Goal: Task Accomplishment & Management: Complete application form

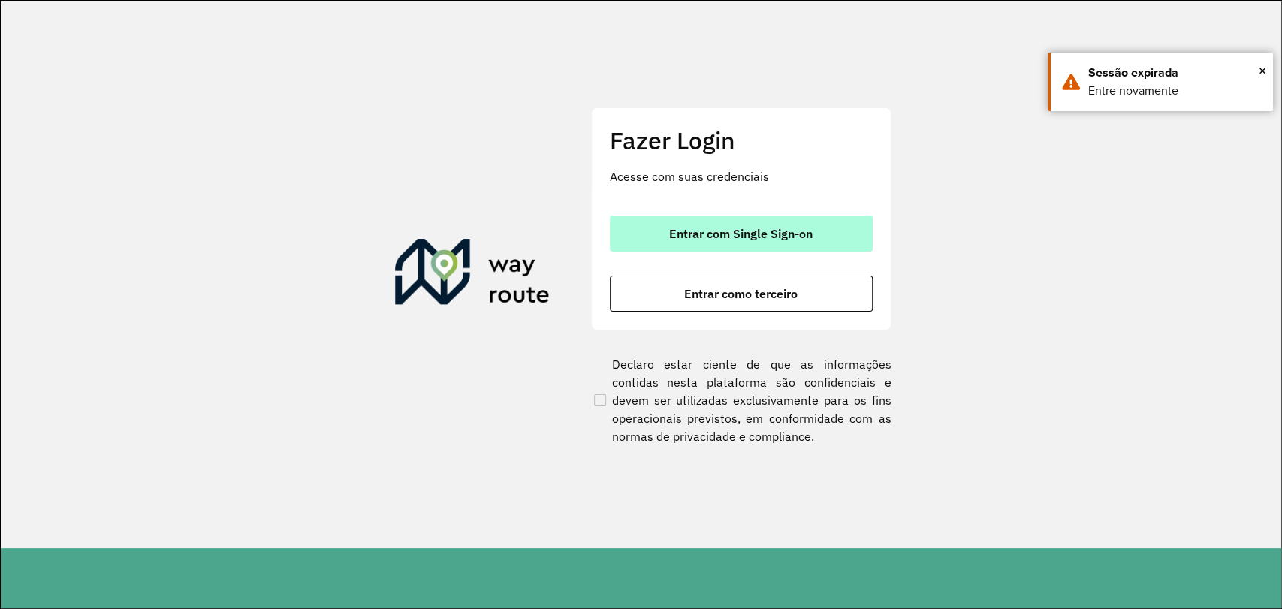
click at [730, 240] on button "Entrar com Single Sign-on" at bounding box center [741, 234] width 263 height 36
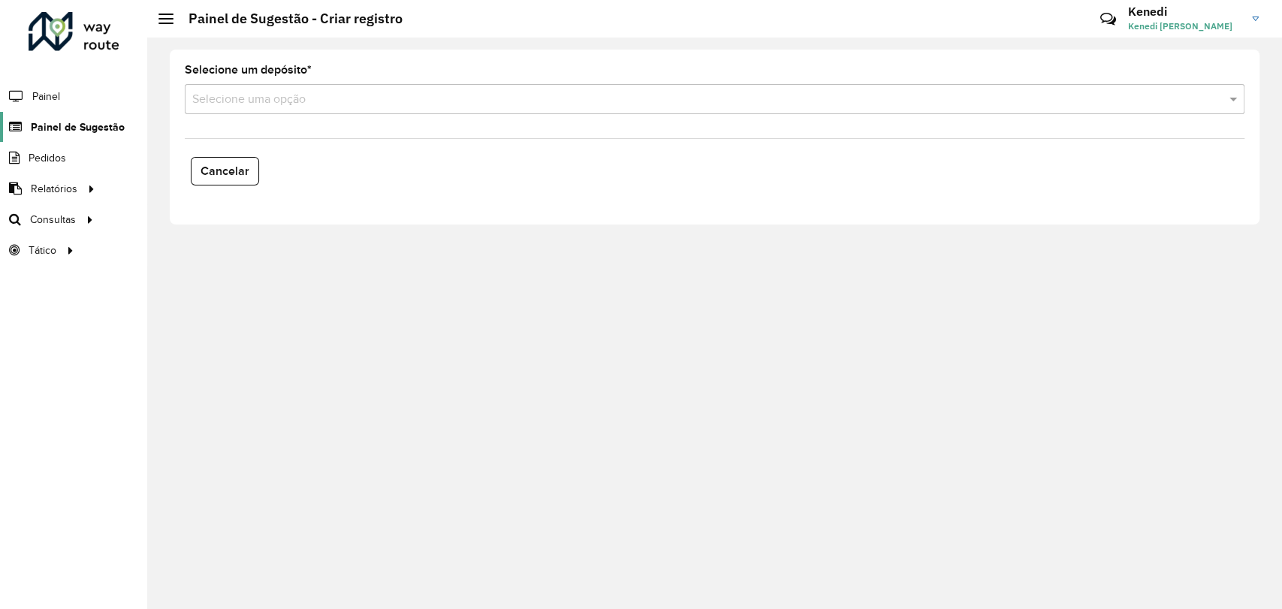
click at [102, 126] on span "Painel de Sugestão" at bounding box center [78, 127] width 94 height 16
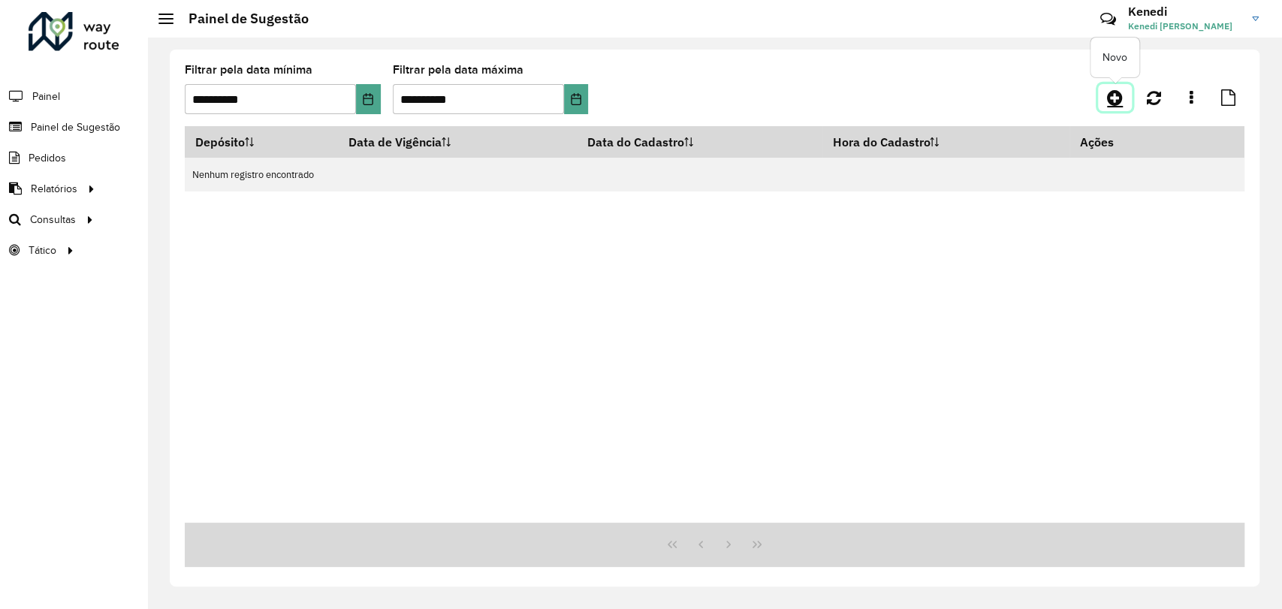
click at [1113, 100] on icon at bounding box center [1115, 98] width 16 height 18
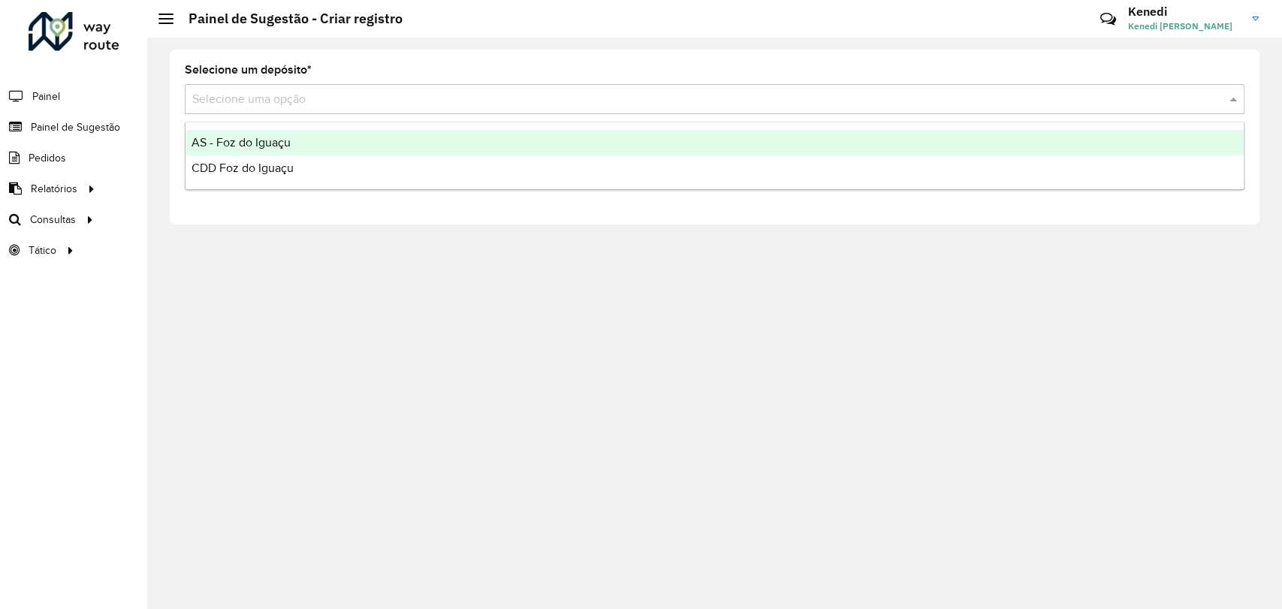
click at [559, 99] on input "text" at bounding box center [699, 100] width 1015 height 18
click at [327, 134] on div "AS - Foz do Iguaçu" at bounding box center [715, 143] width 1058 height 26
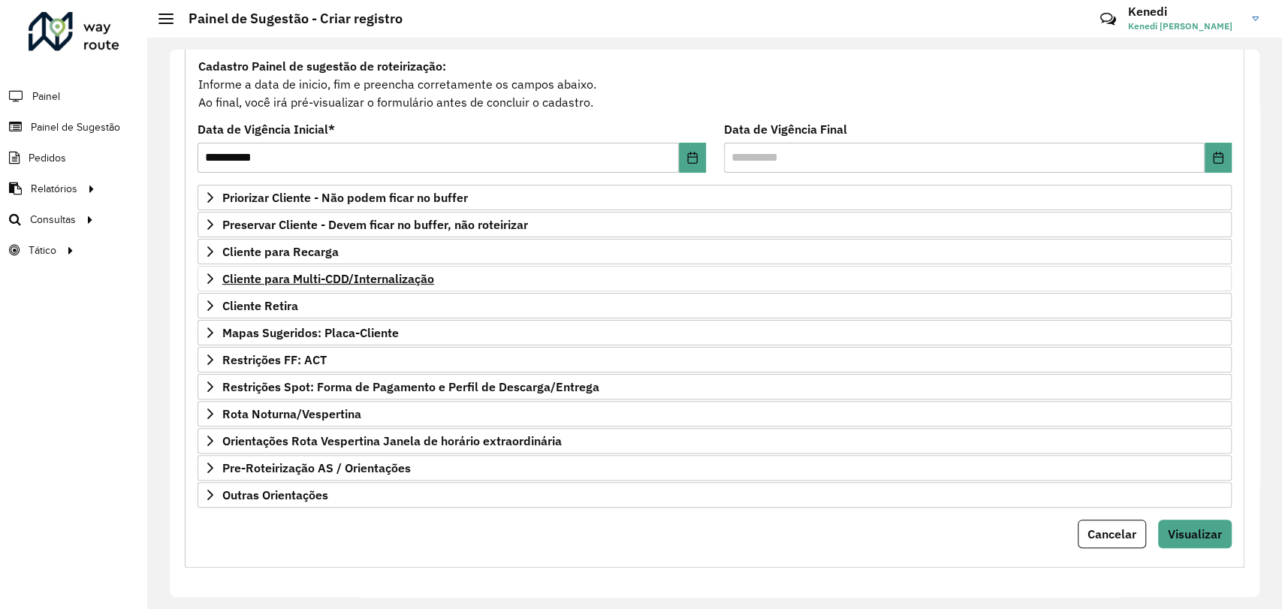
scroll to position [137, 0]
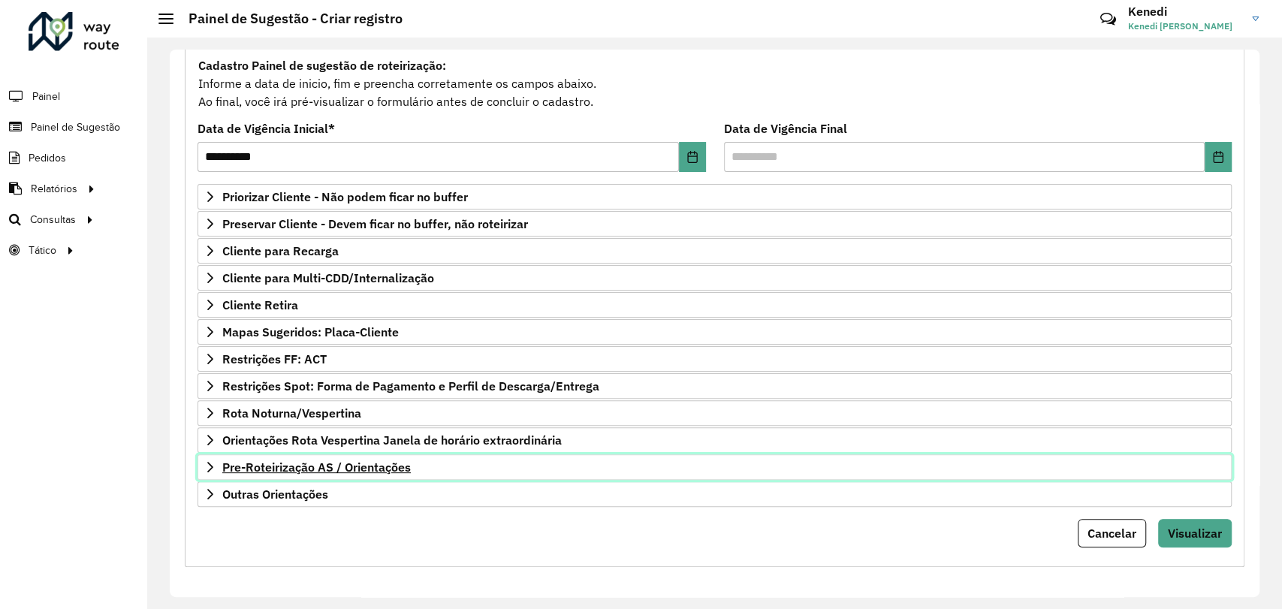
click at [210, 472] on link "Pre-Roteirização AS / Orientações" at bounding box center [715, 467] width 1034 height 26
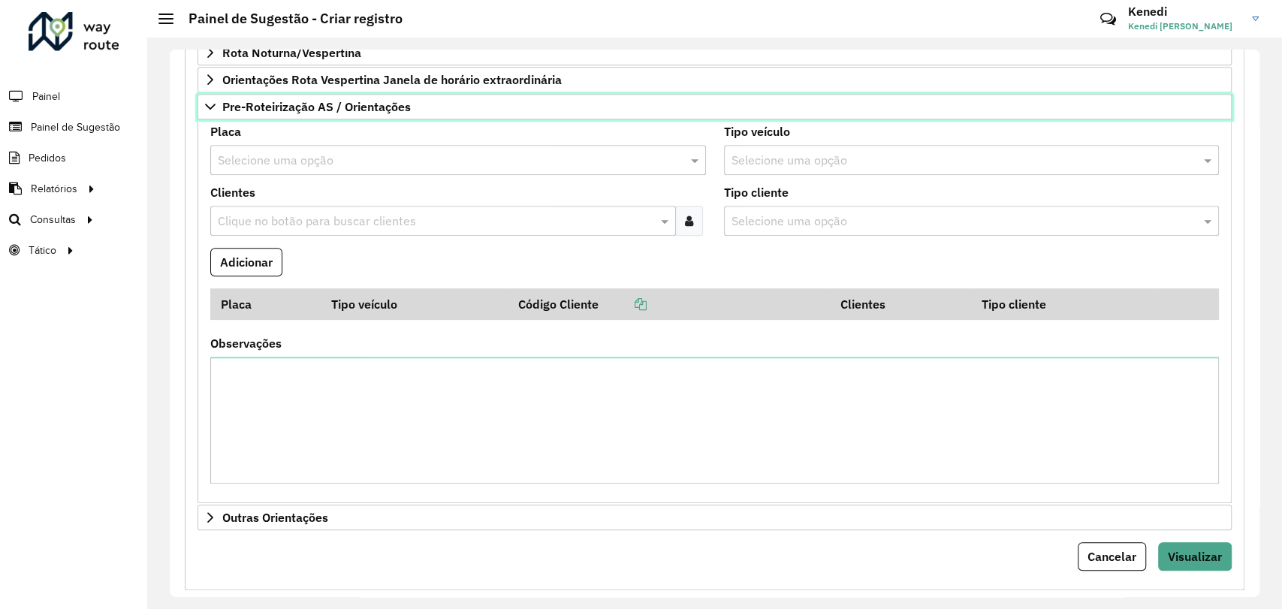
scroll to position [500, 0]
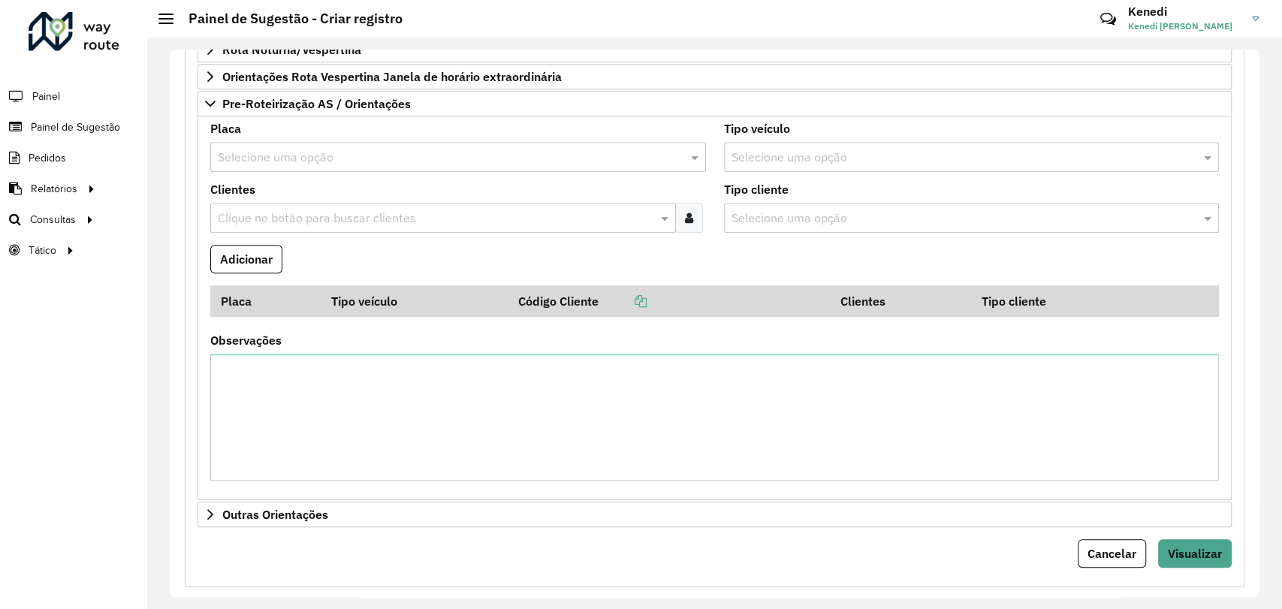
click at [333, 153] on input "text" at bounding box center [443, 158] width 451 height 18
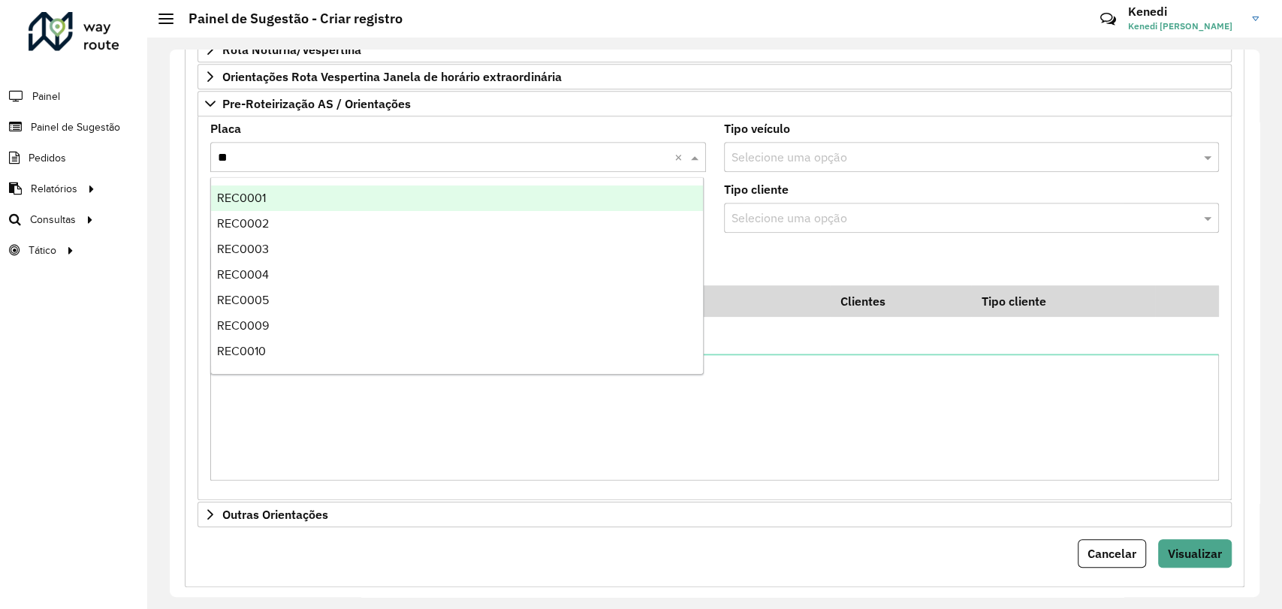
type input "***"
click at [295, 194] on div "REC0001" at bounding box center [457, 199] width 492 height 26
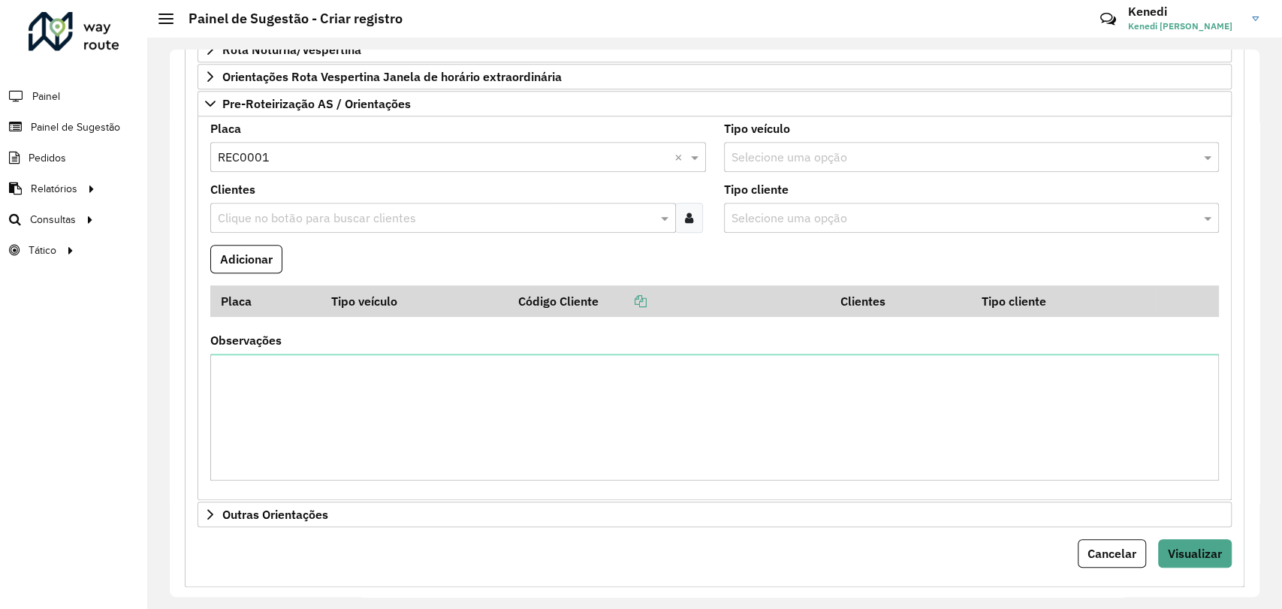
click at [297, 213] on input "text" at bounding box center [435, 219] width 443 height 18
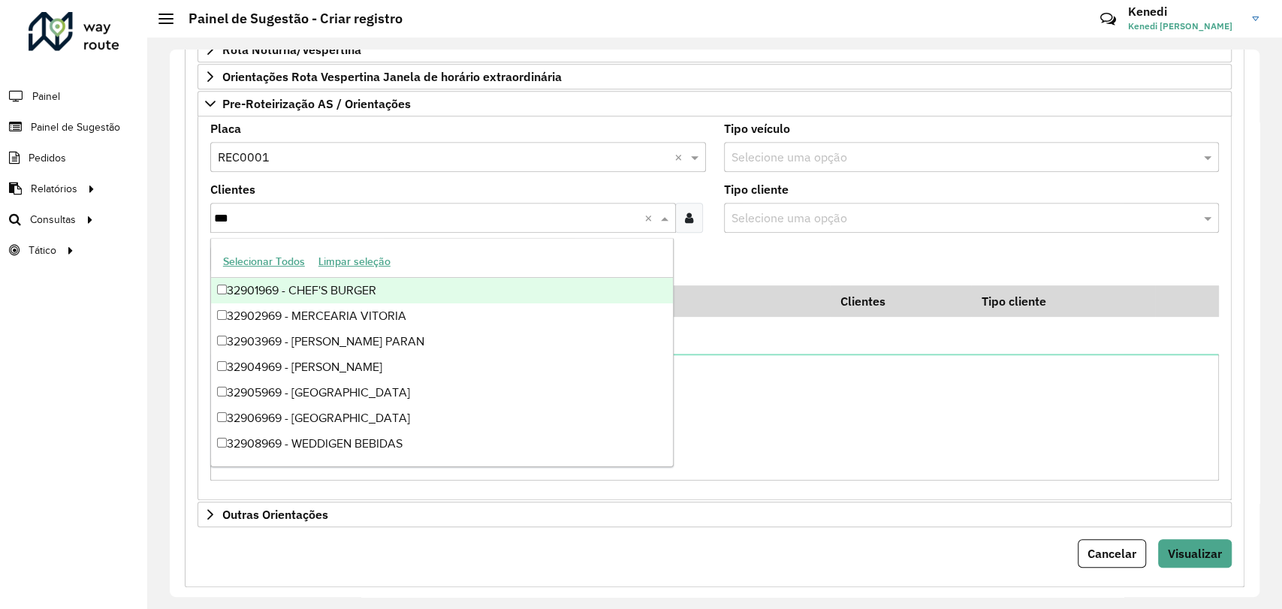
type input "****"
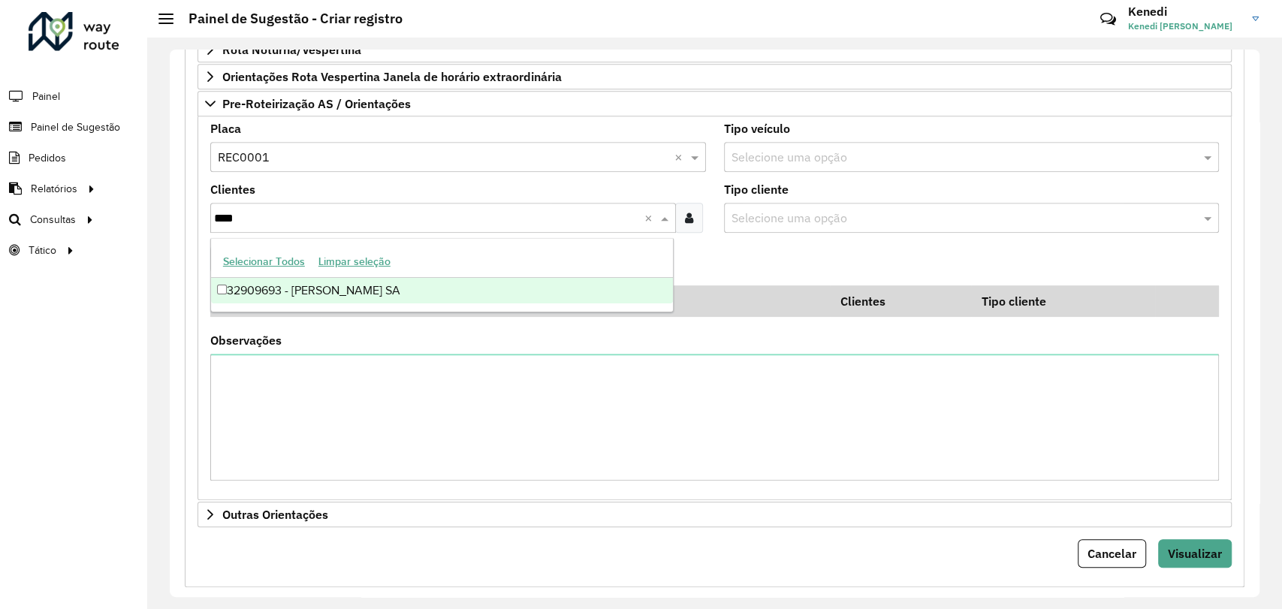
click at [309, 285] on div "32909693 - [PERSON_NAME] SA" at bounding box center [442, 291] width 462 height 26
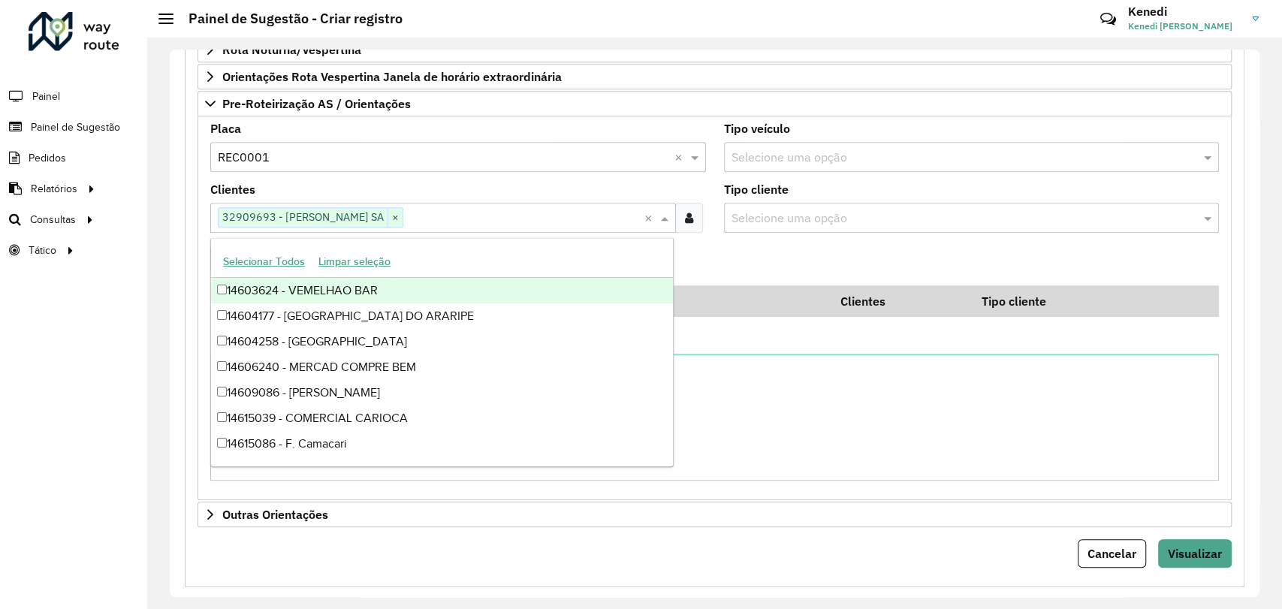
click at [735, 252] on formly-field "Adicionar" at bounding box center [714, 265] width 1027 height 41
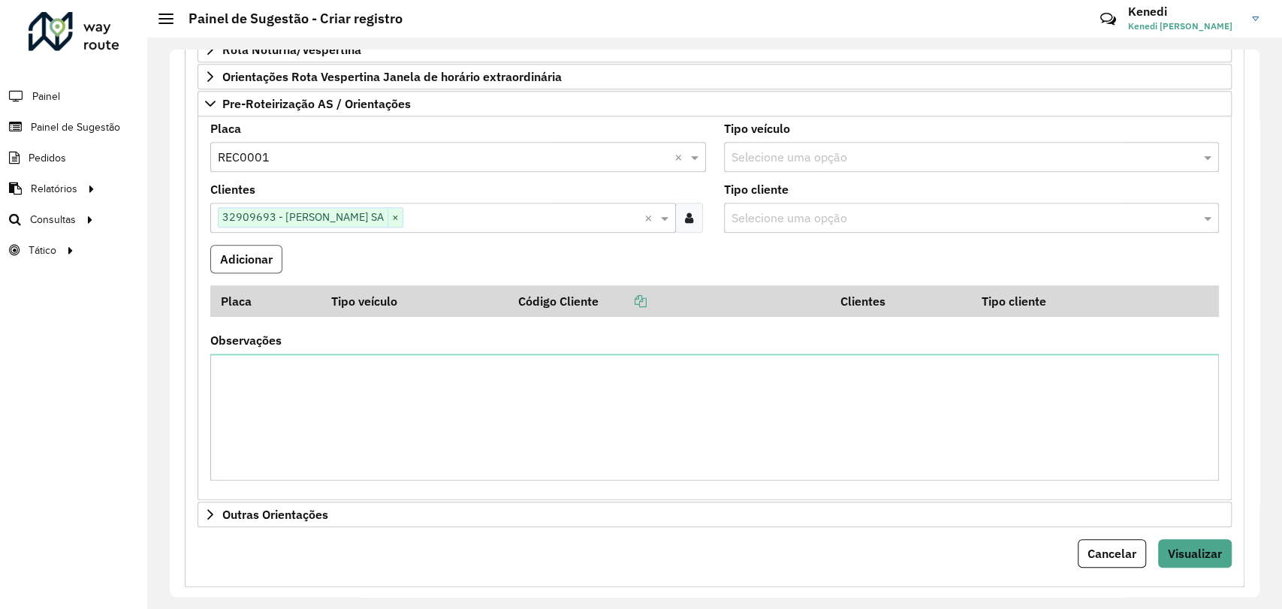
click at [253, 260] on button "Adicionar" at bounding box center [246, 259] width 72 height 29
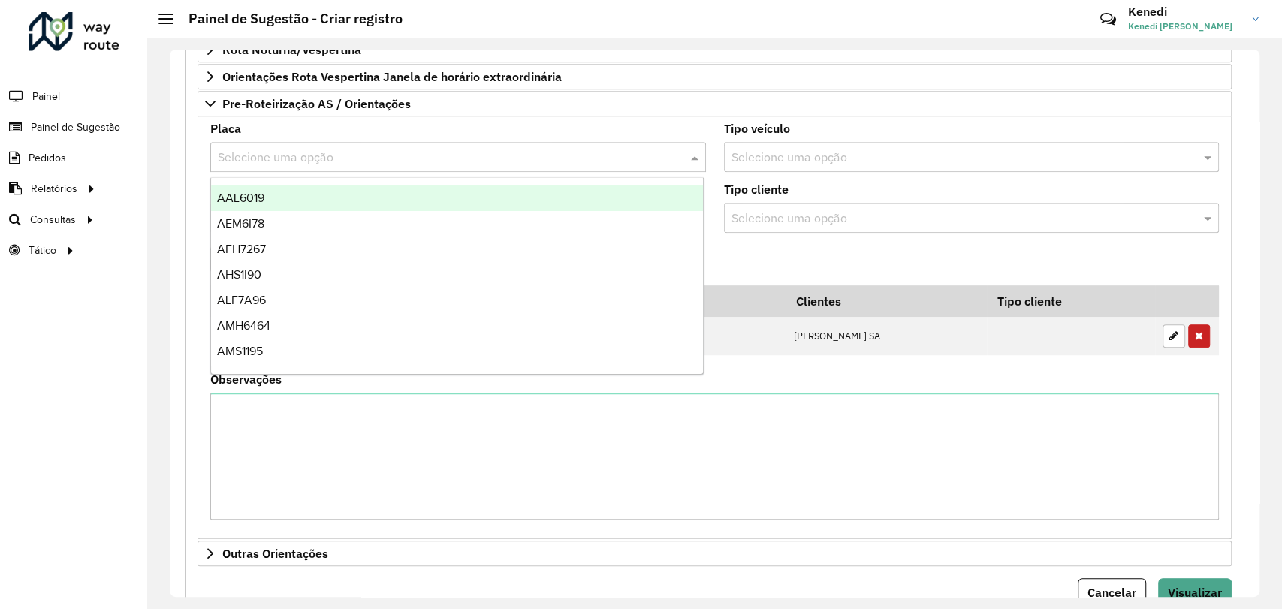
click at [291, 164] on div "Selecione uma opção" at bounding box center [458, 157] width 496 height 30
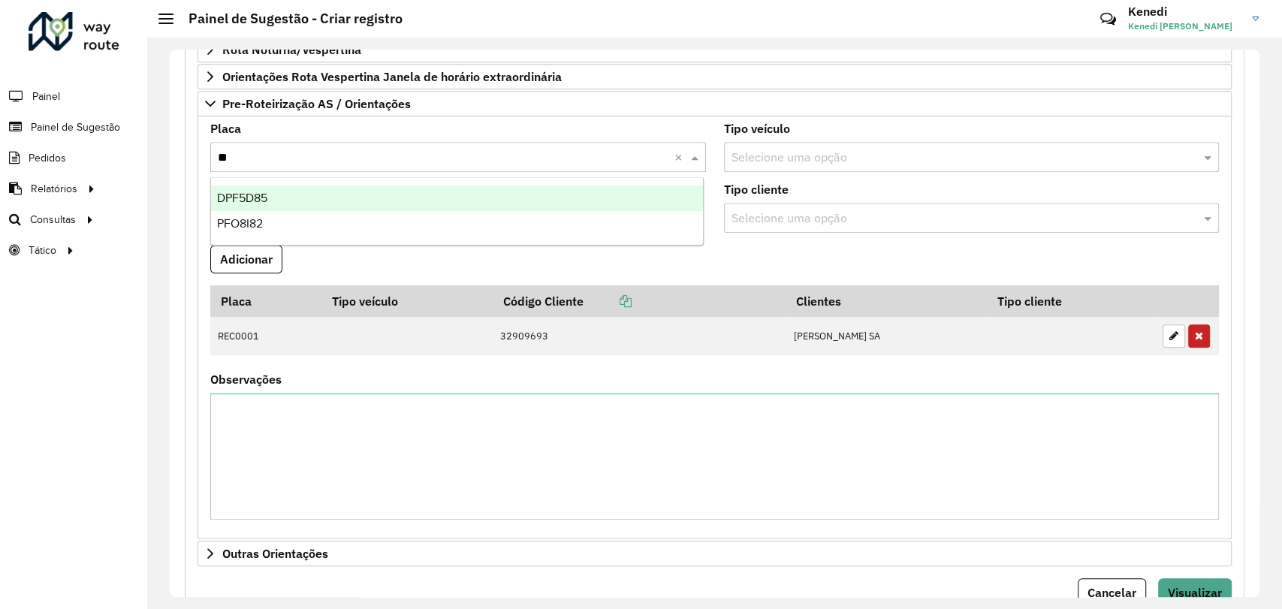
type input "***"
click at [275, 192] on div "PFO8I82" at bounding box center [457, 199] width 492 height 26
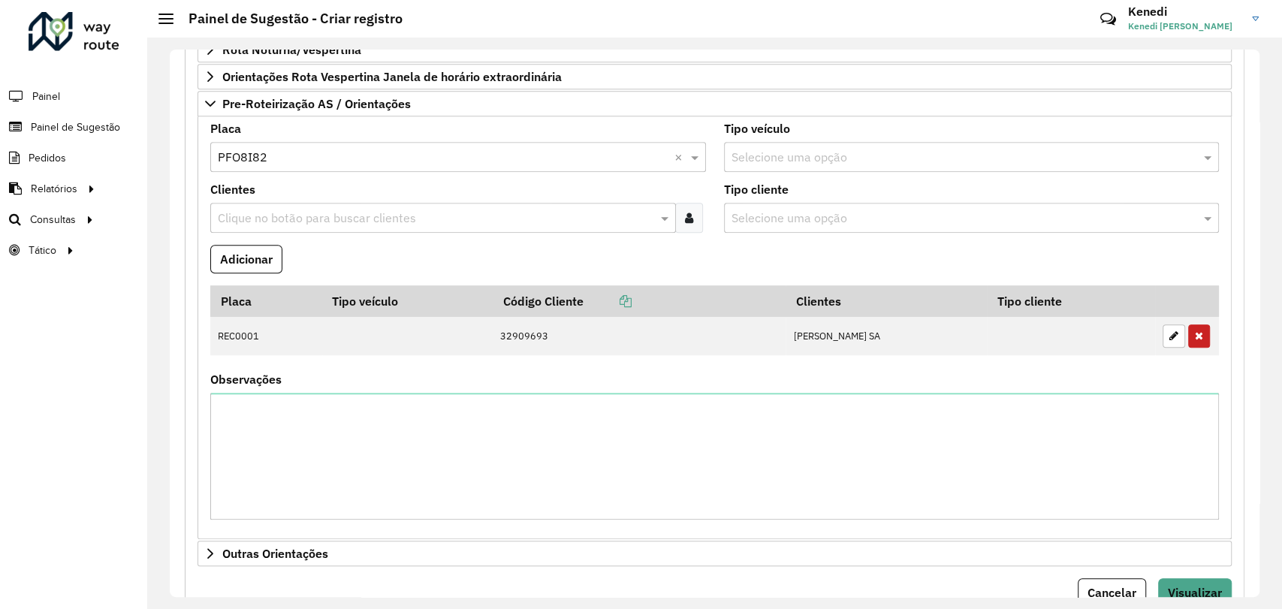
click at [276, 219] on input "text" at bounding box center [435, 219] width 443 height 18
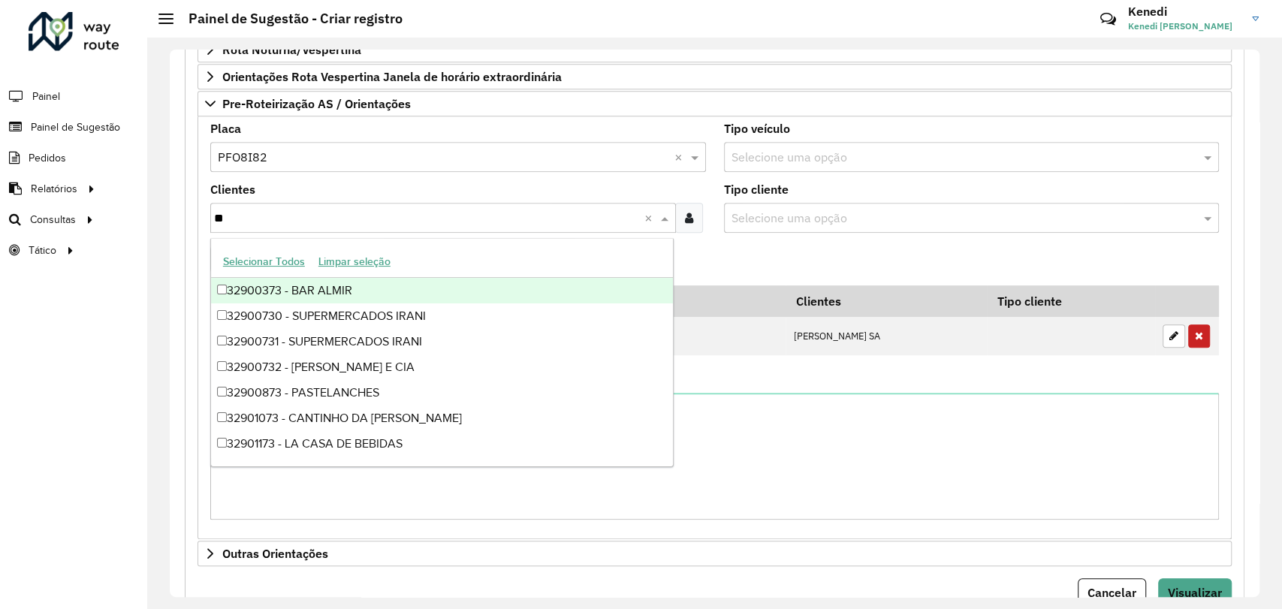
type input "***"
click at [291, 285] on div "32900730 - SUPERMERCADOS IRANI" at bounding box center [442, 291] width 462 height 26
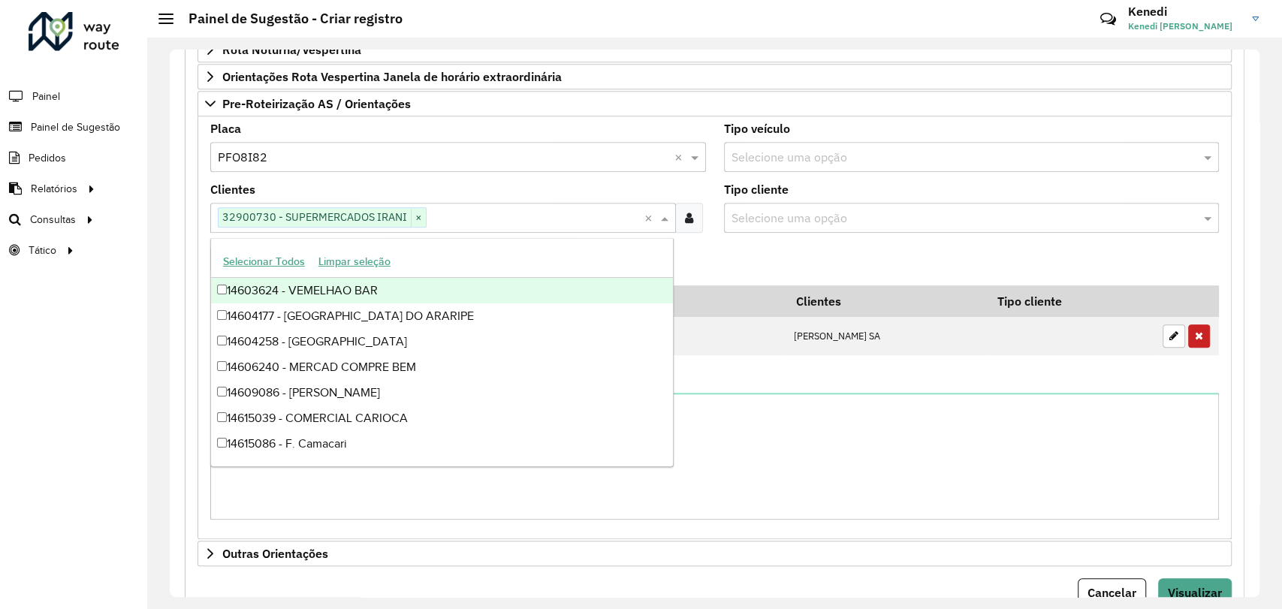
click at [714, 256] on formly-field "Adicionar" at bounding box center [714, 265] width 1027 height 41
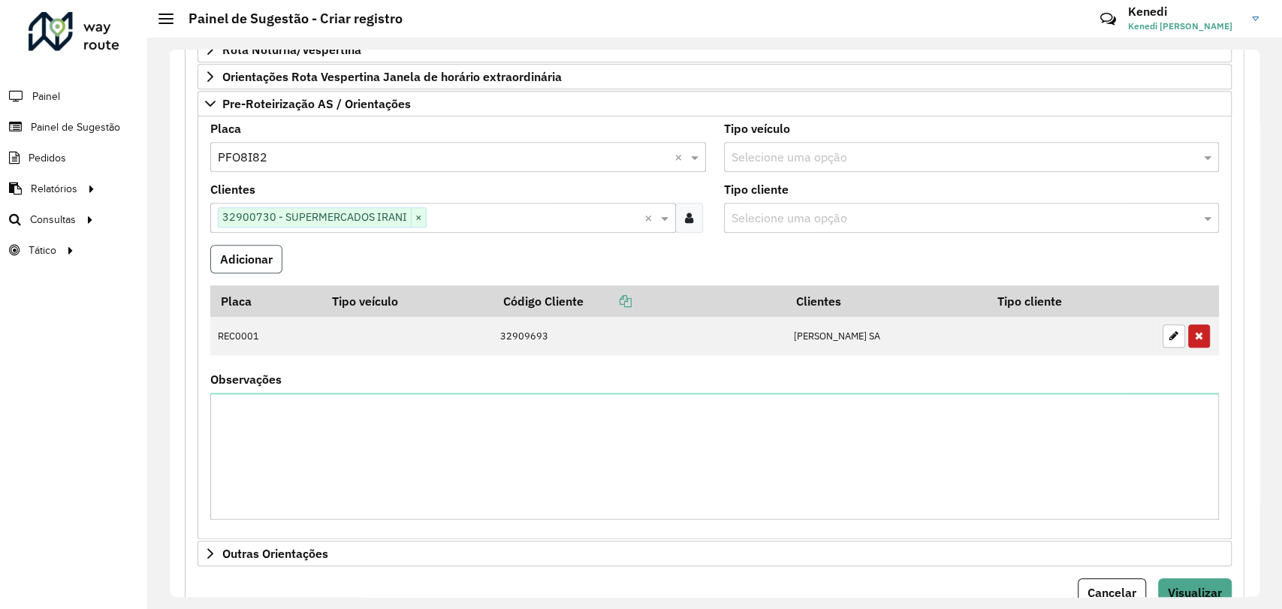
click at [254, 261] on button "Adicionar" at bounding box center [246, 259] width 72 height 29
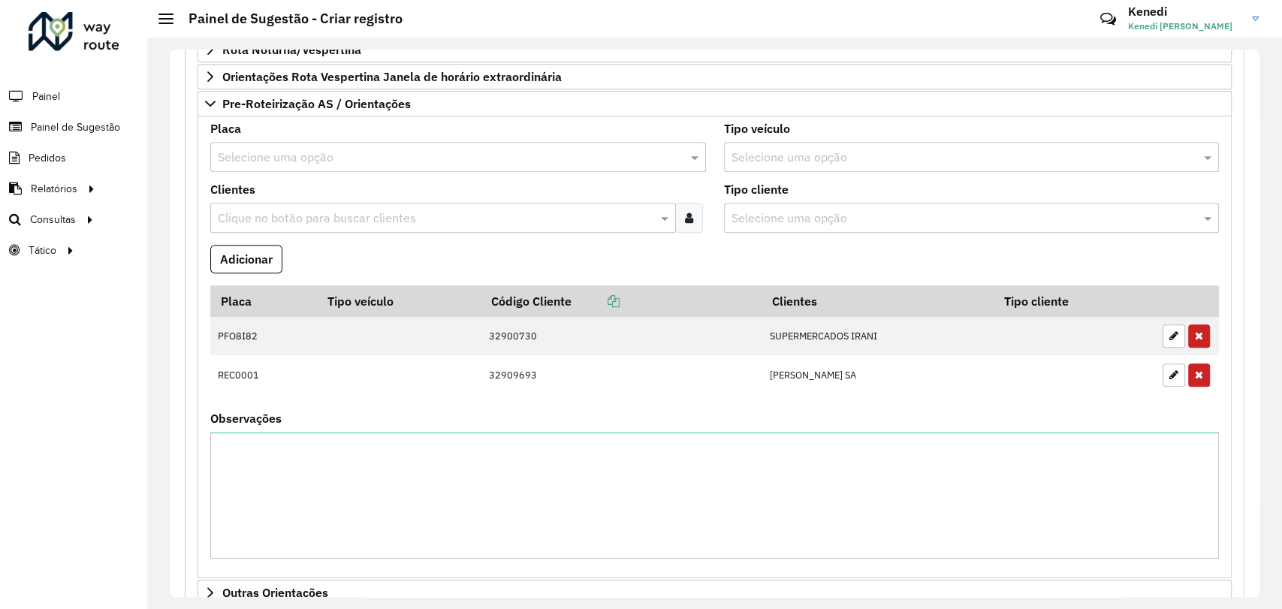
click at [279, 163] on input "text" at bounding box center [443, 158] width 451 height 18
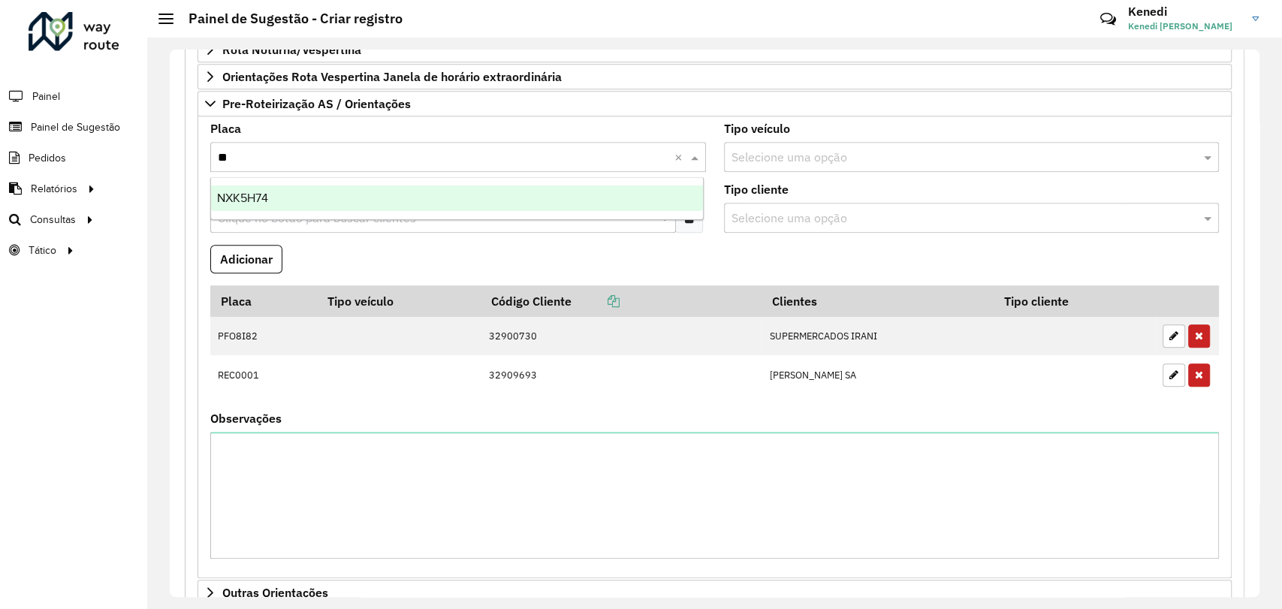
type input "***"
click at [227, 195] on span "NXK5H74" at bounding box center [242, 198] width 51 height 13
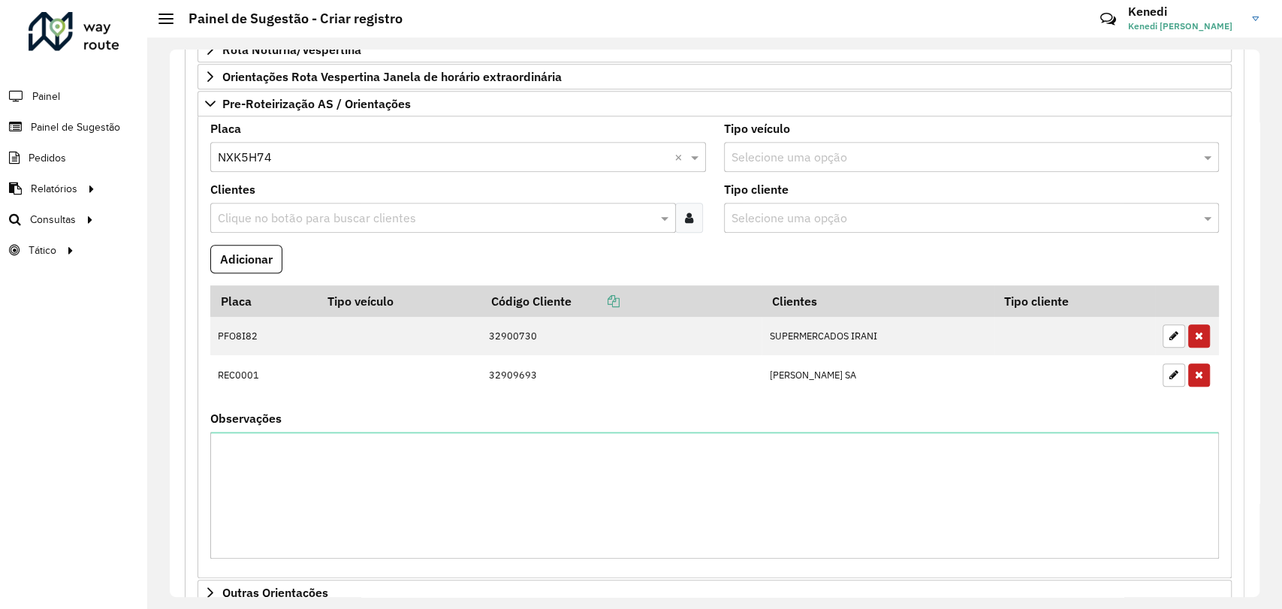
click at [243, 210] on input "text" at bounding box center [435, 219] width 443 height 18
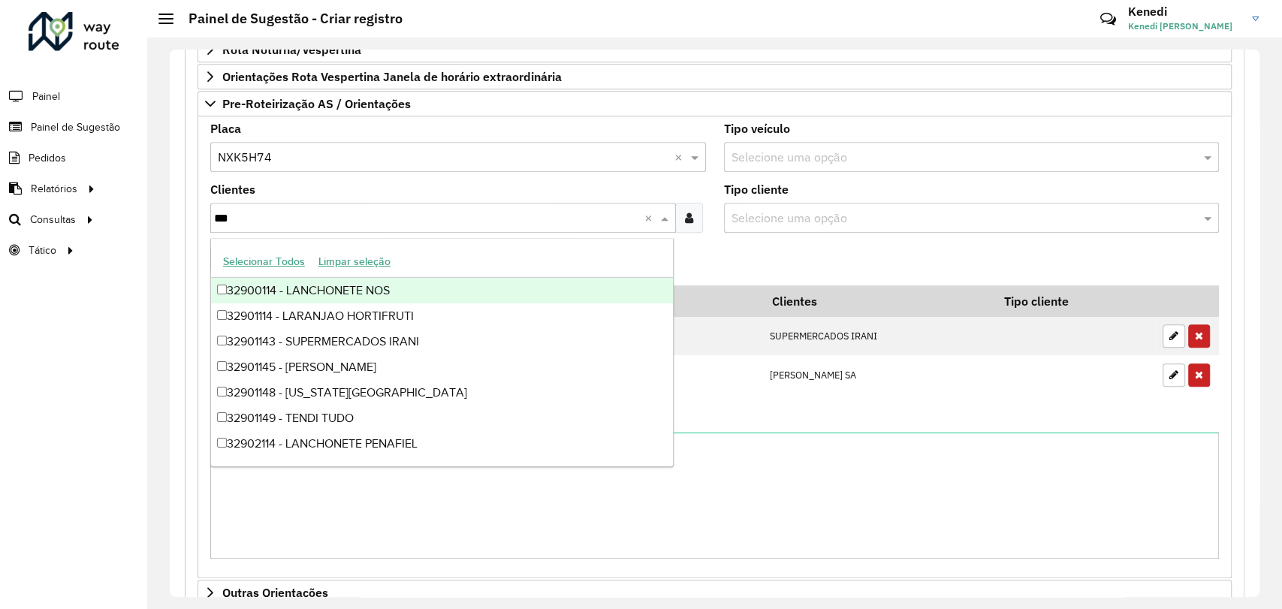
type input "****"
click at [288, 287] on div "32901143 - SUPERMERCADOS IRANI" at bounding box center [442, 291] width 462 height 26
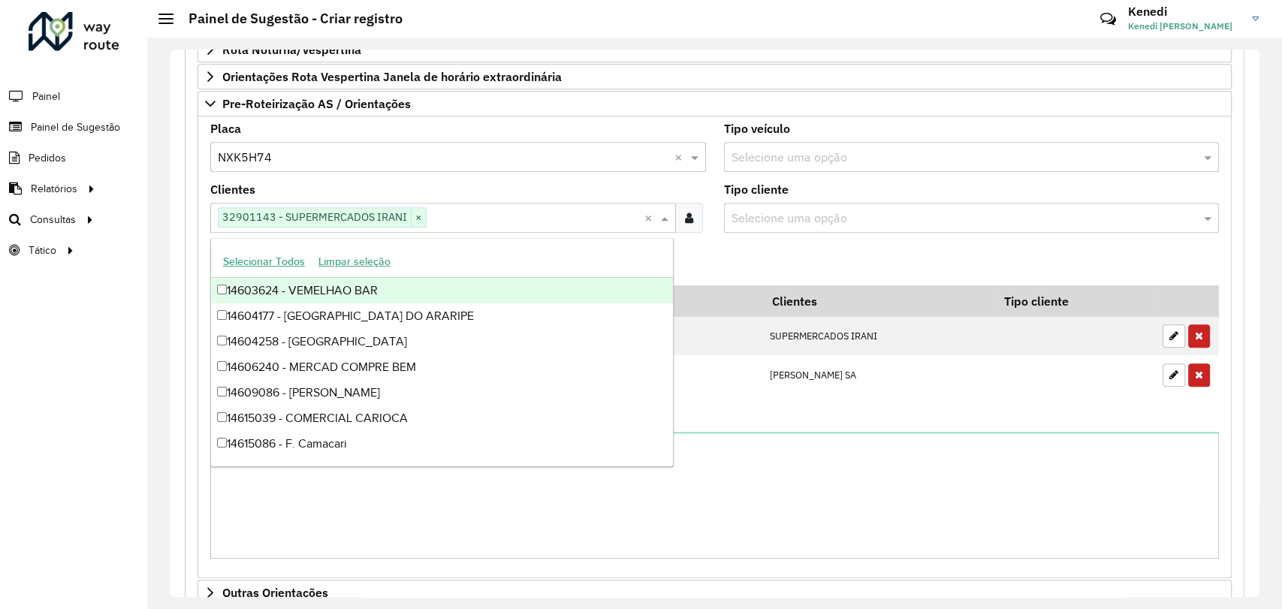
click at [697, 260] on formly-field "Adicionar" at bounding box center [714, 265] width 1027 height 41
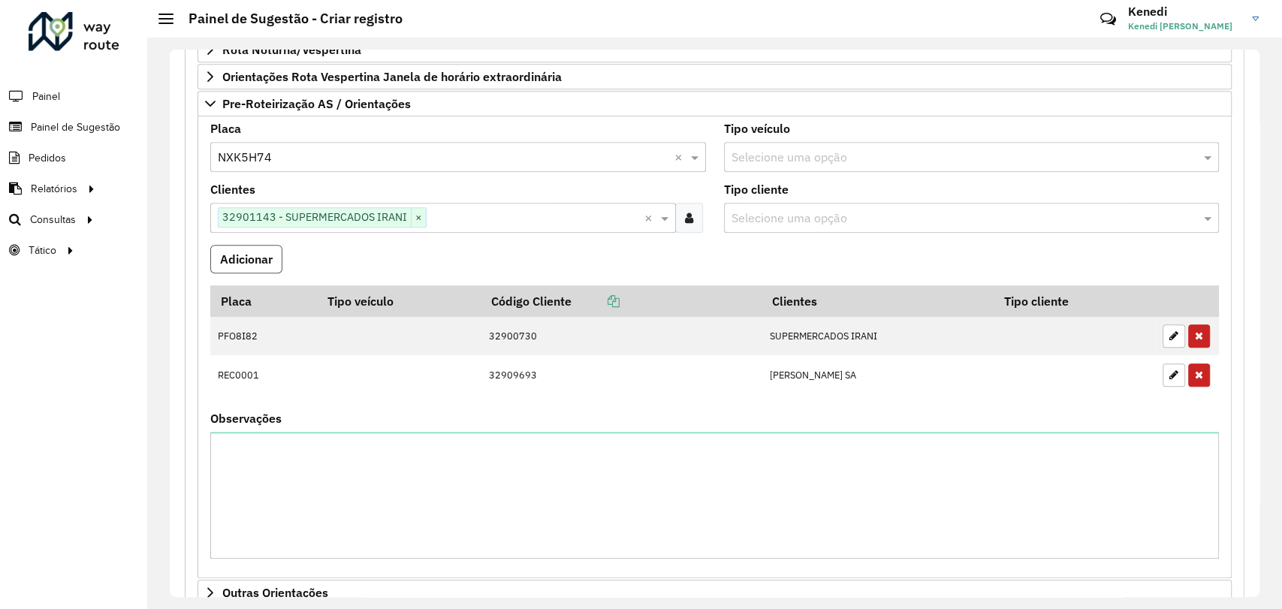
click at [274, 255] on button "Adicionar" at bounding box center [246, 259] width 72 height 29
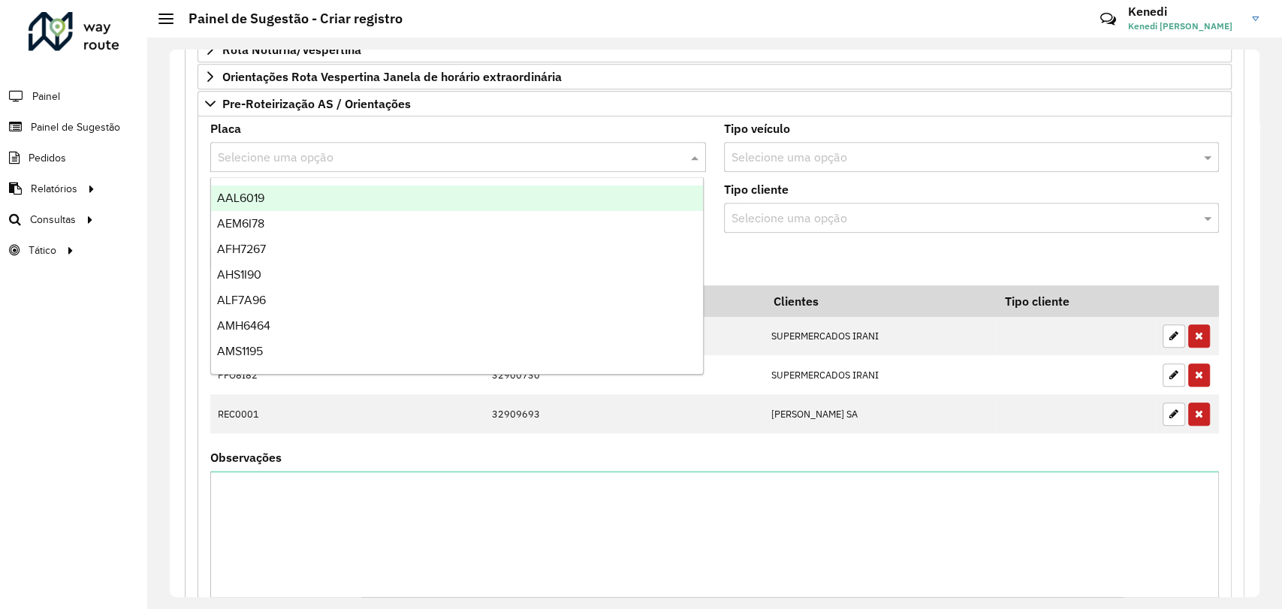
click at [318, 161] on input "text" at bounding box center [443, 158] width 451 height 18
type input "**"
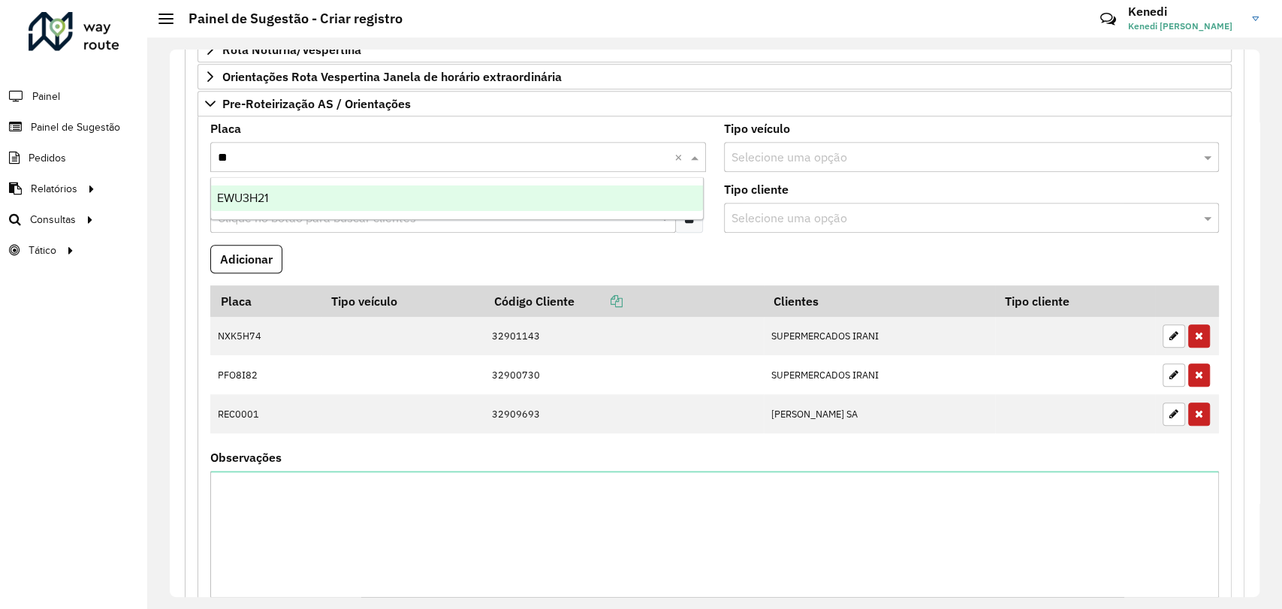
click at [291, 204] on div "EWU3H21" at bounding box center [457, 199] width 492 height 26
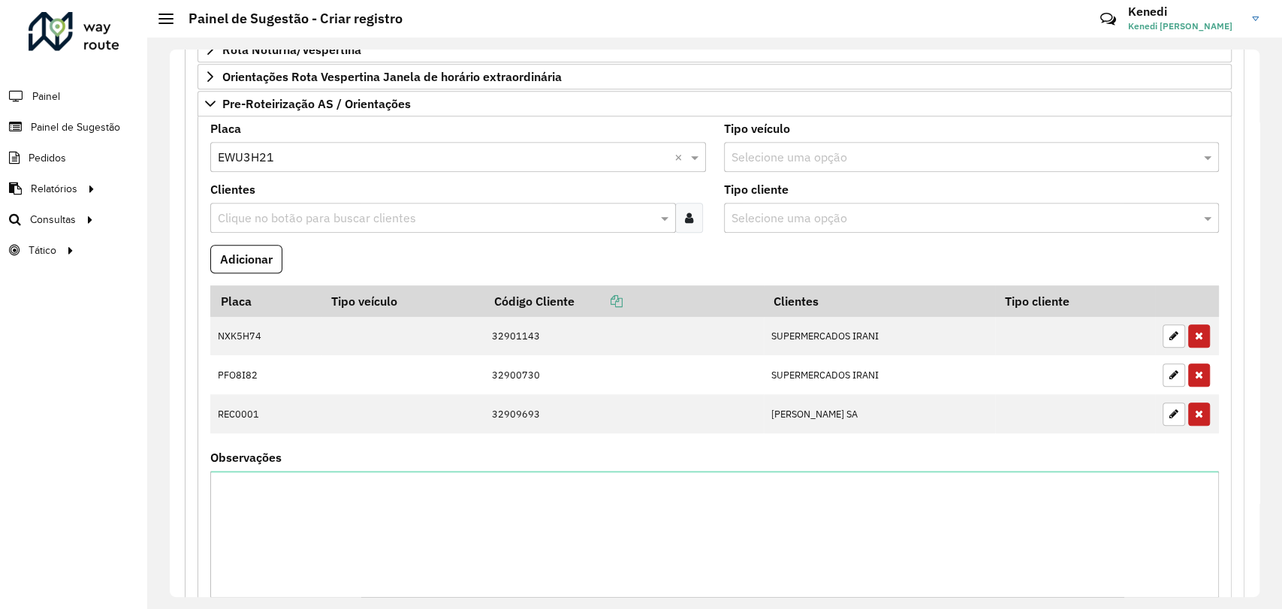
click at [291, 219] on input "text" at bounding box center [435, 219] width 443 height 18
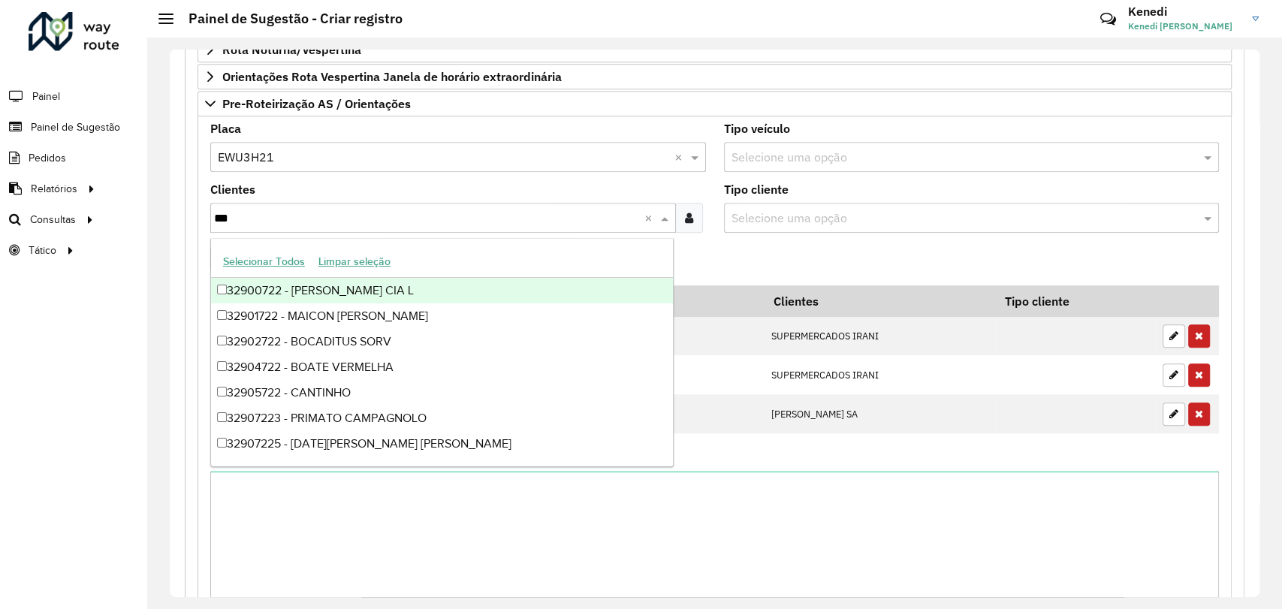
type input "****"
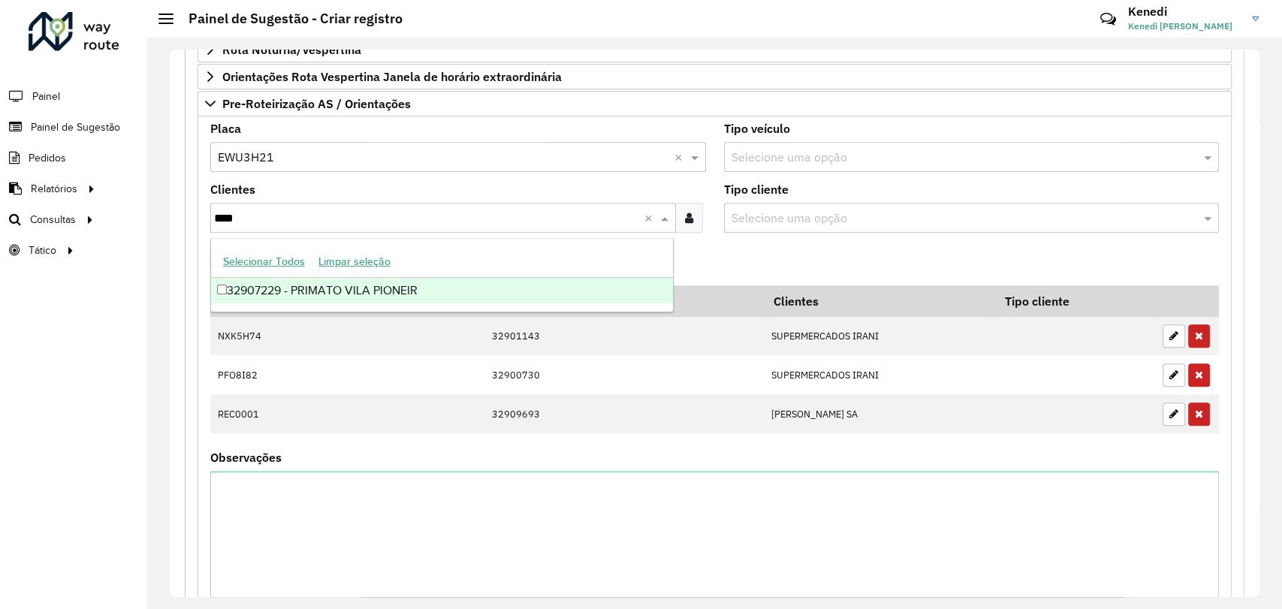
click at [250, 294] on div "32907229 - PRIMATO VILA PIONEIR" at bounding box center [442, 291] width 462 height 26
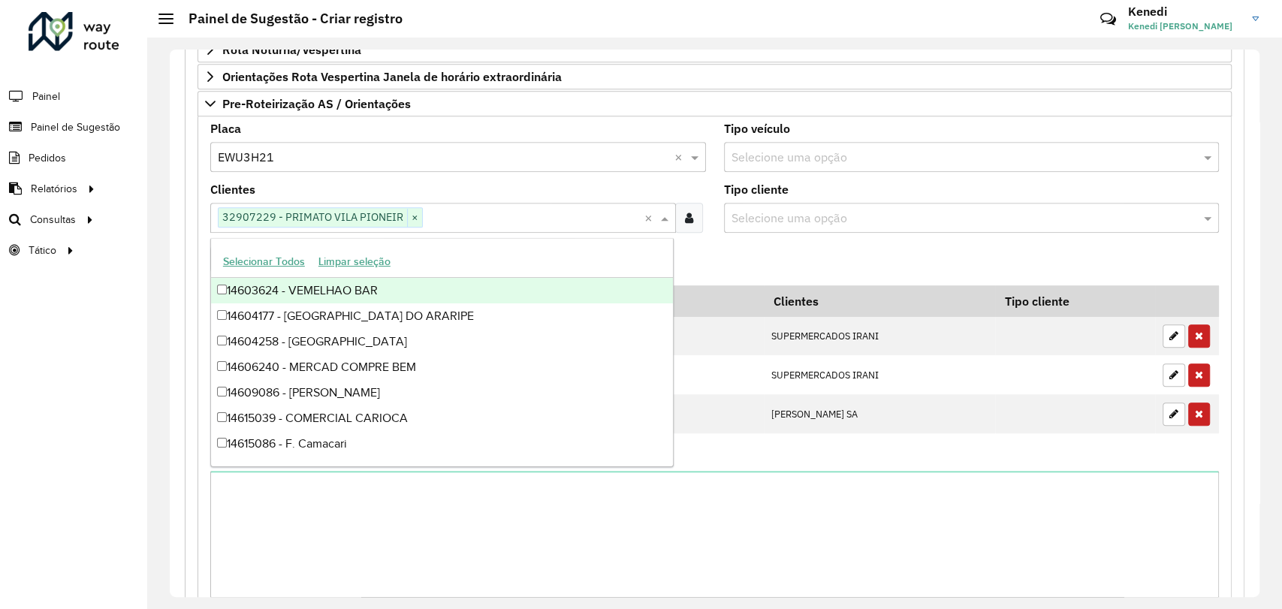
click at [712, 249] on formly-field "Adicionar" at bounding box center [714, 265] width 1027 height 41
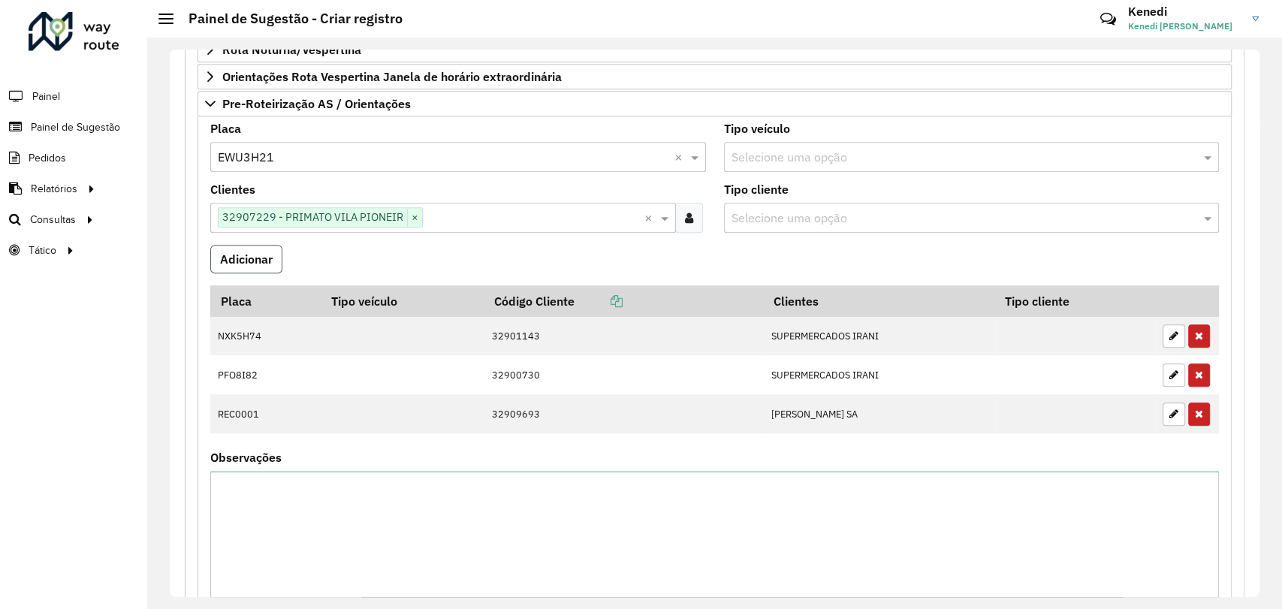
click at [261, 260] on button "Adicionar" at bounding box center [246, 259] width 72 height 29
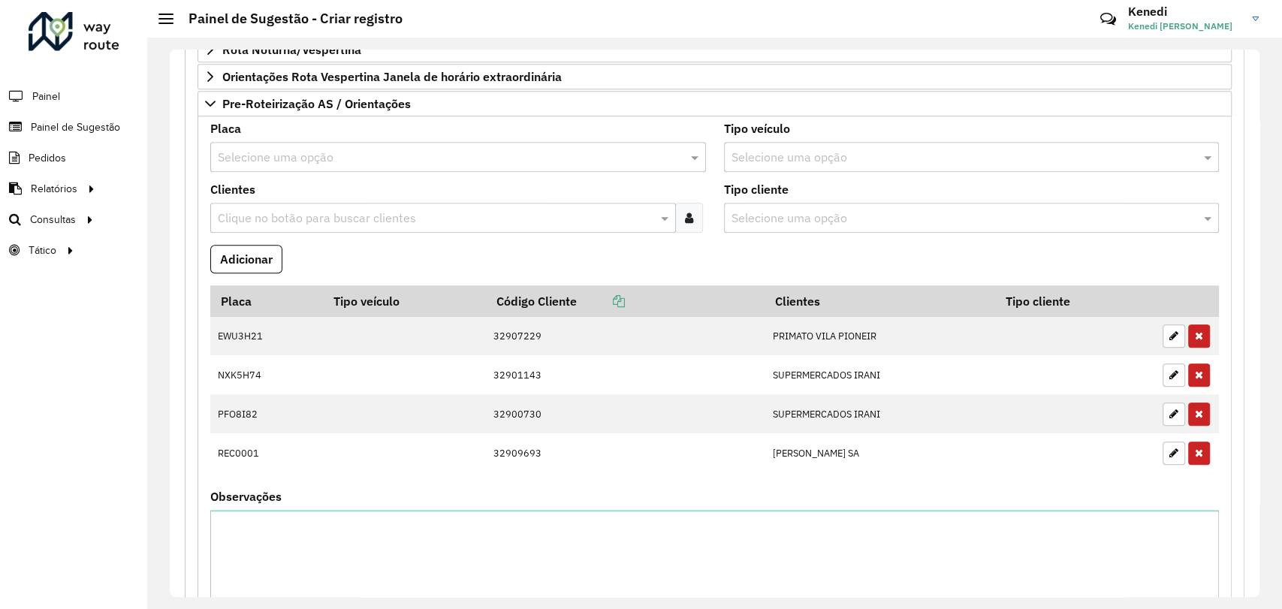
click at [296, 157] on input "text" at bounding box center [443, 158] width 451 height 18
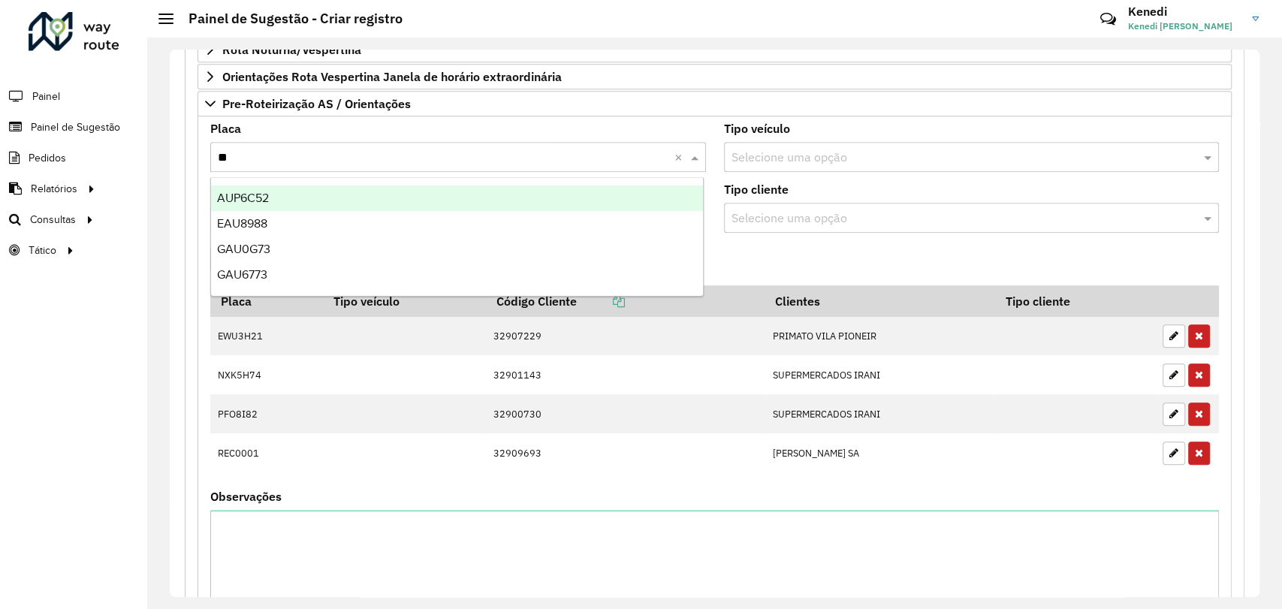
type input "***"
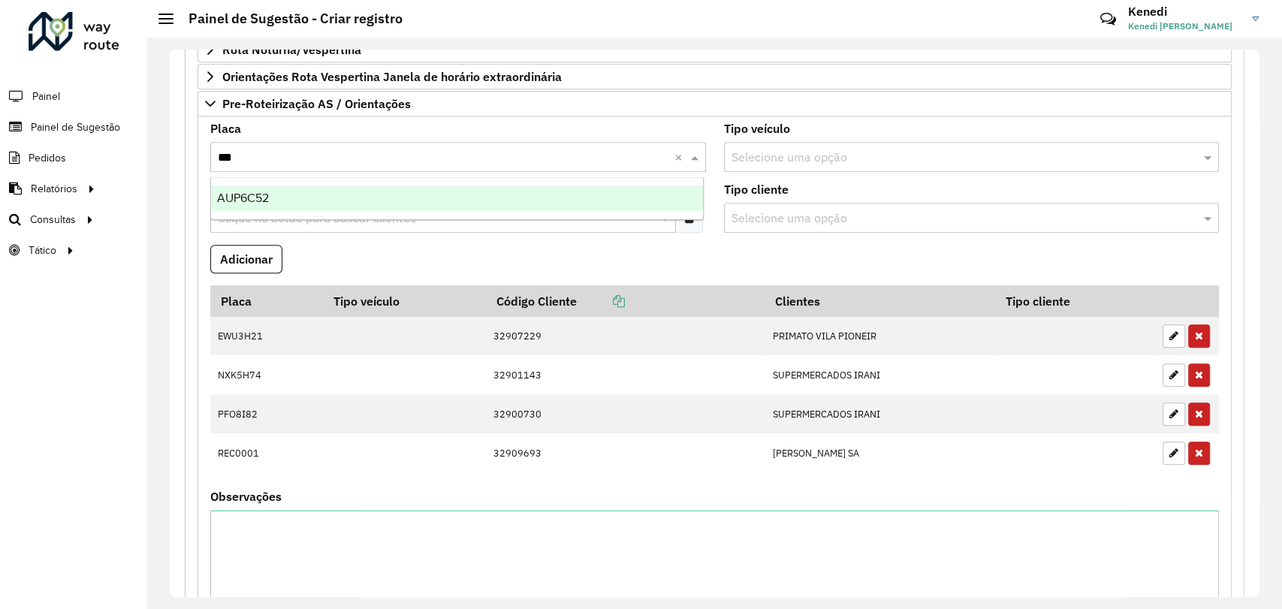
click at [269, 194] on span "AUP6C52" at bounding box center [243, 198] width 52 height 13
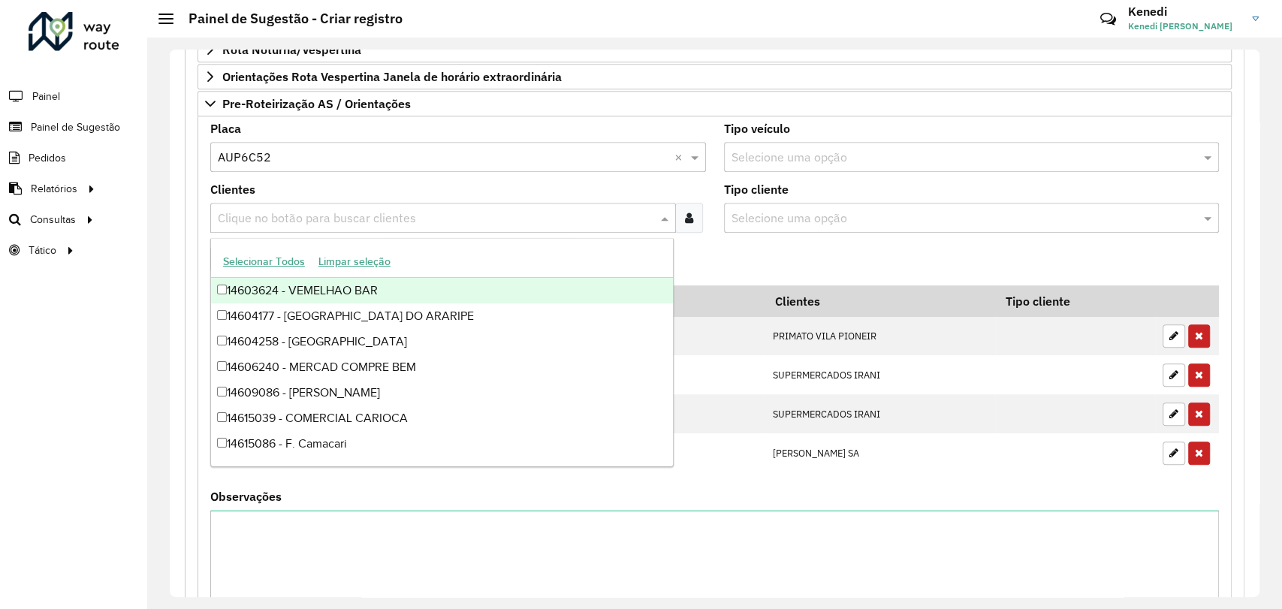
click at [279, 211] on input "text" at bounding box center [435, 219] width 443 height 18
click at [217, 213] on input "****" at bounding box center [429, 219] width 430 height 18
type input "*****"
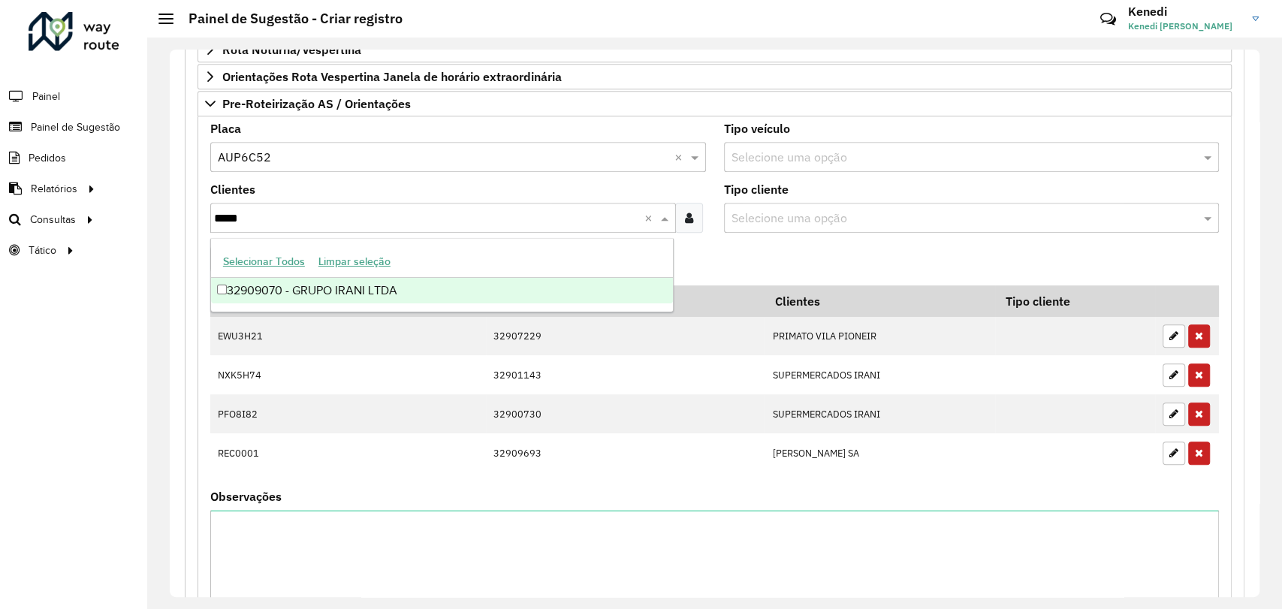
click at [279, 291] on div "32909070 - GRUPO IRANI LTDA" at bounding box center [442, 291] width 462 height 26
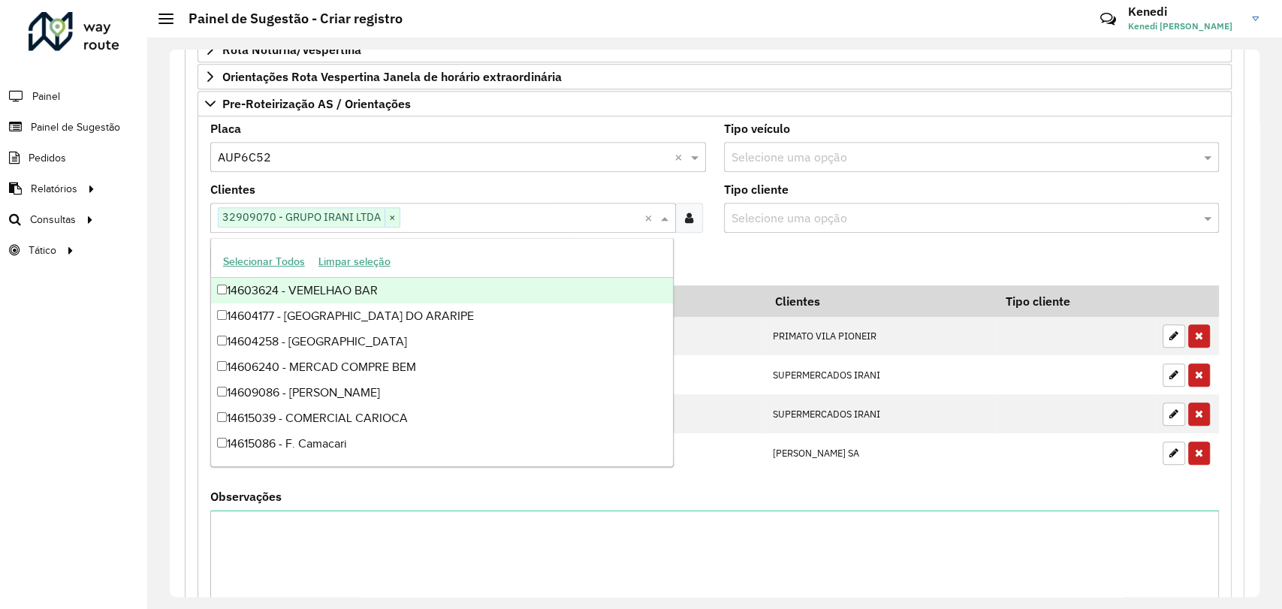
click at [712, 245] on formly-field "Adicionar" at bounding box center [714, 265] width 1027 height 41
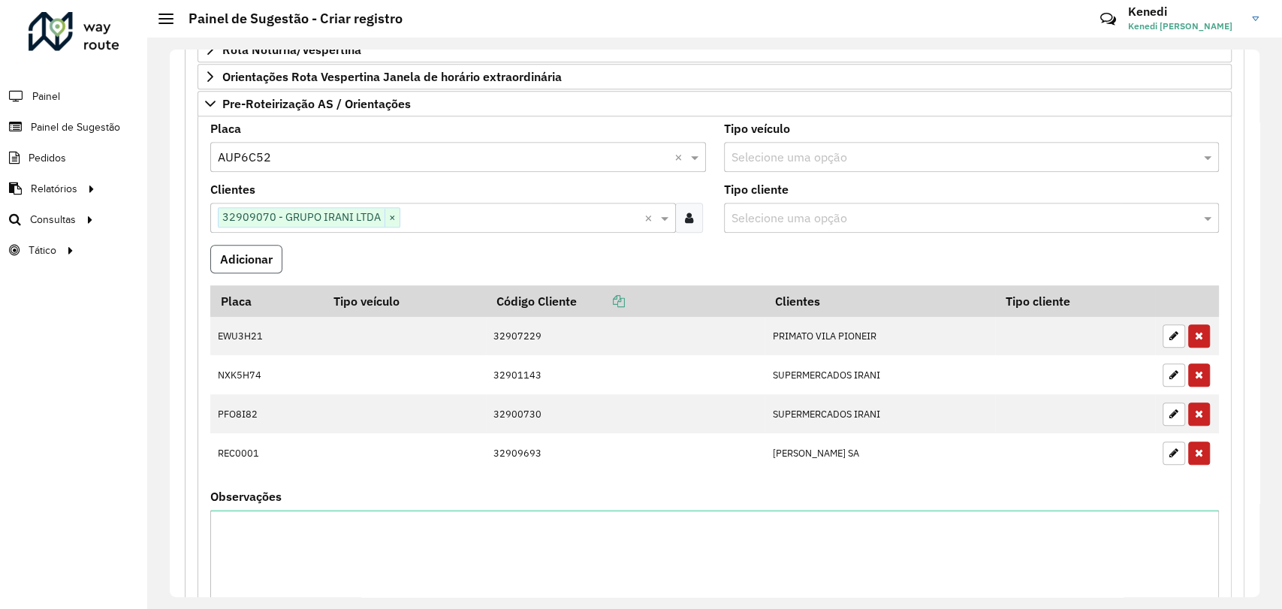
click at [235, 252] on button "Adicionar" at bounding box center [246, 259] width 72 height 29
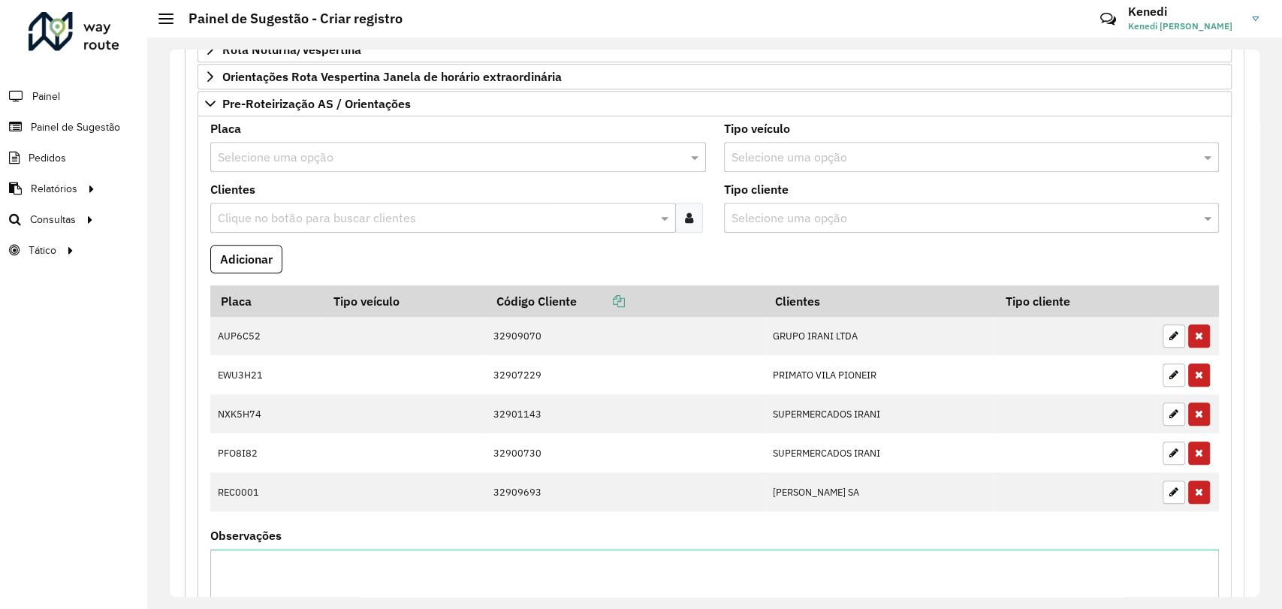
click at [321, 155] on input "text" at bounding box center [443, 158] width 451 height 18
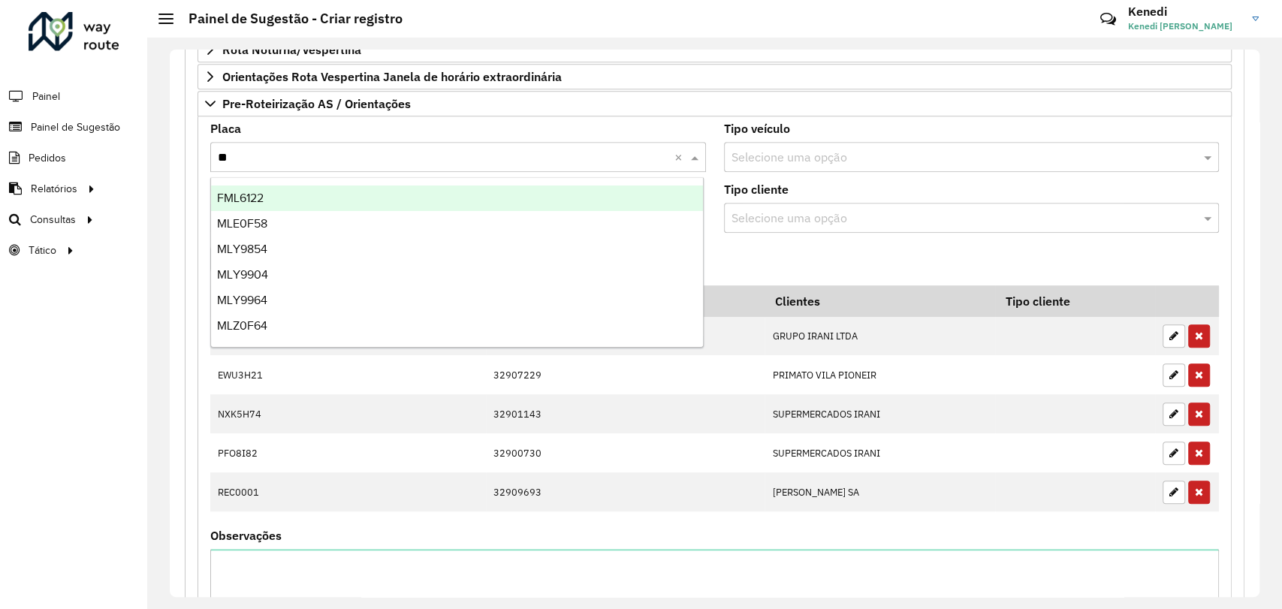
type input "***"
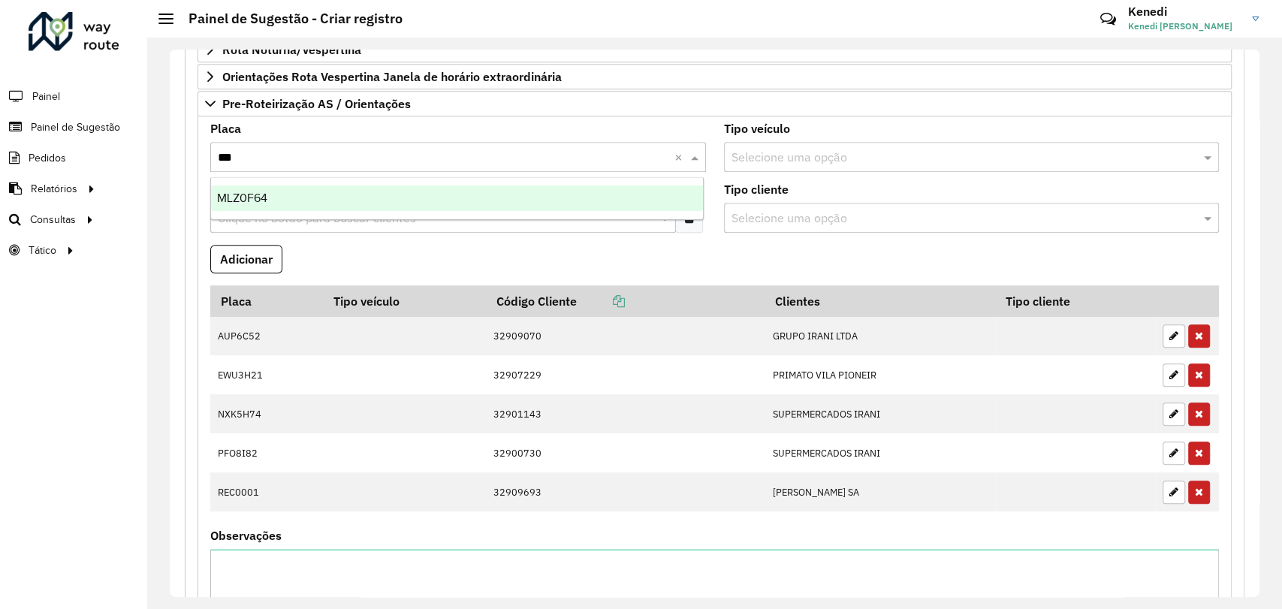
click at [297, 190] on div "MLZ0F64" at bounding box center [457, 199] width 492 height 26
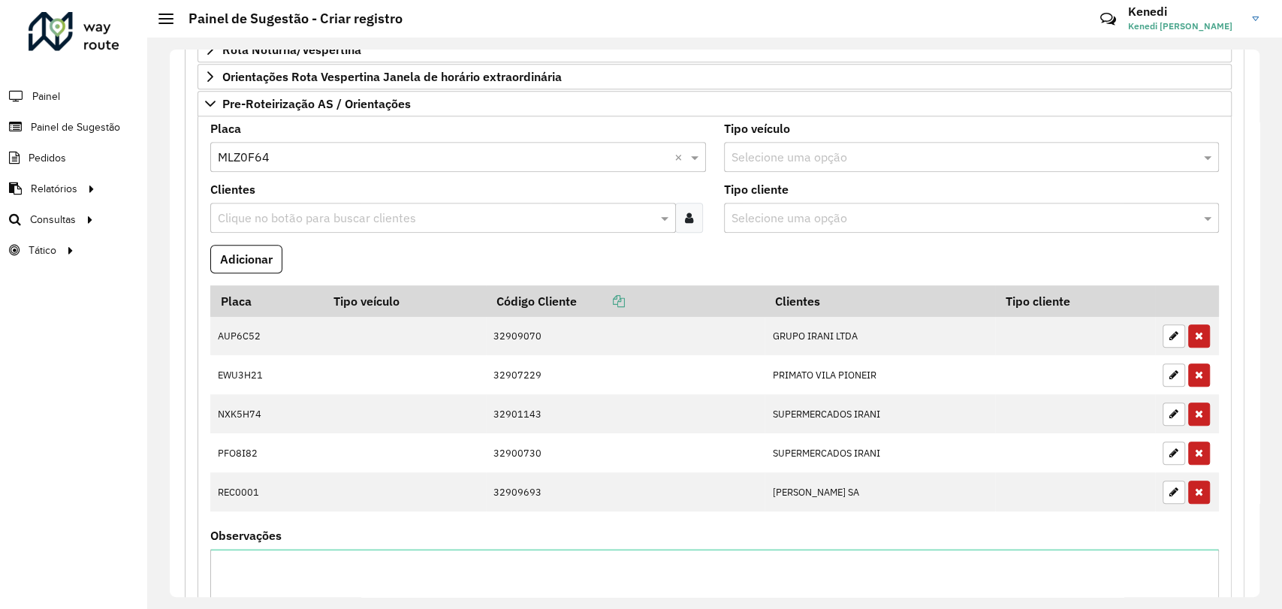
click at [298, 206] on div "Clique no botão para buscar clientes" at bounding box center [443, 218] width 466 height 30
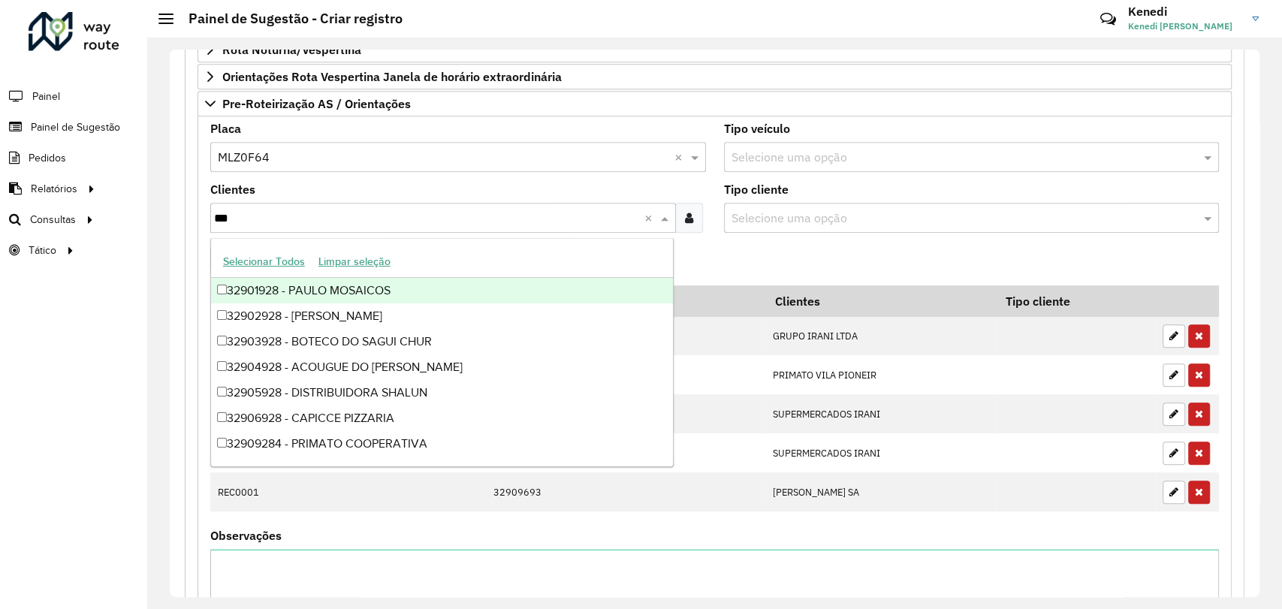
type input "****"
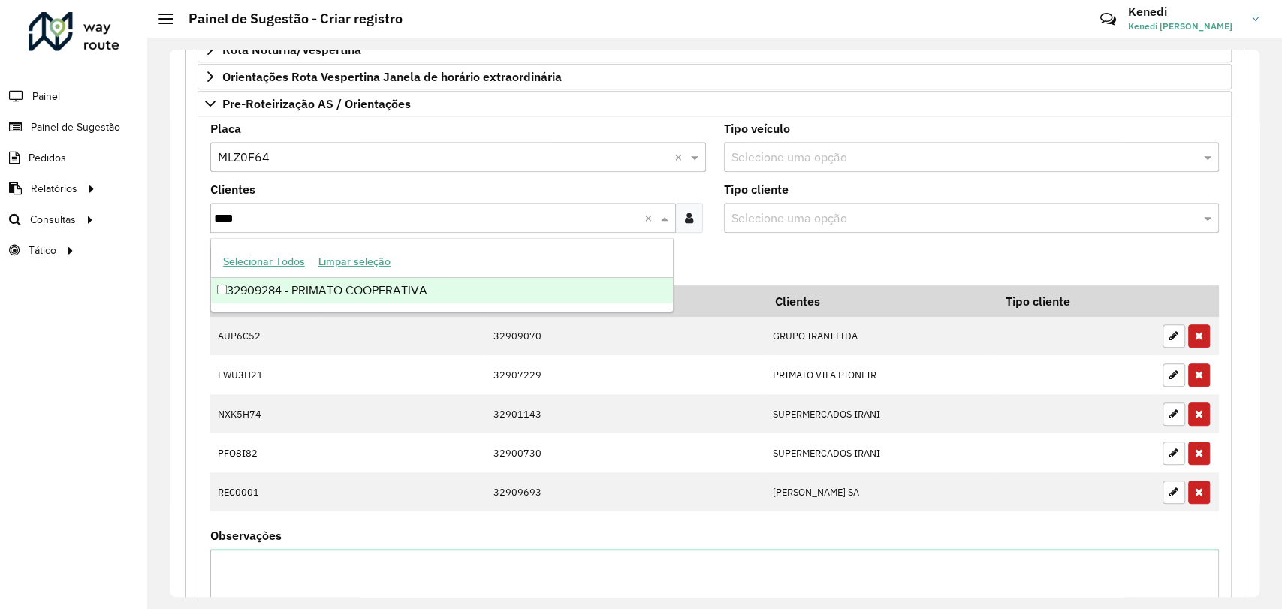
click at [282, 294] on div "32909284 - PRIMATO COOPERATIVA" at bounding box center [442, 291] width 462 height 26
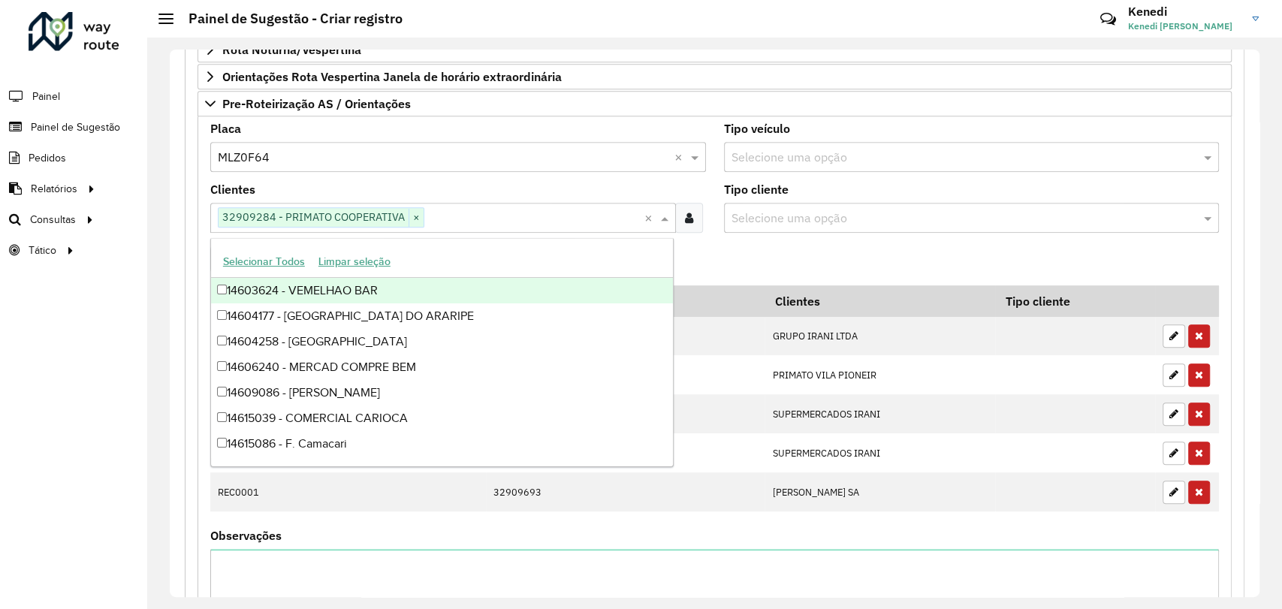
click at [699, 255] on formly-field "Adicionar" at bounding box center [714, 265] width 1027 height 41
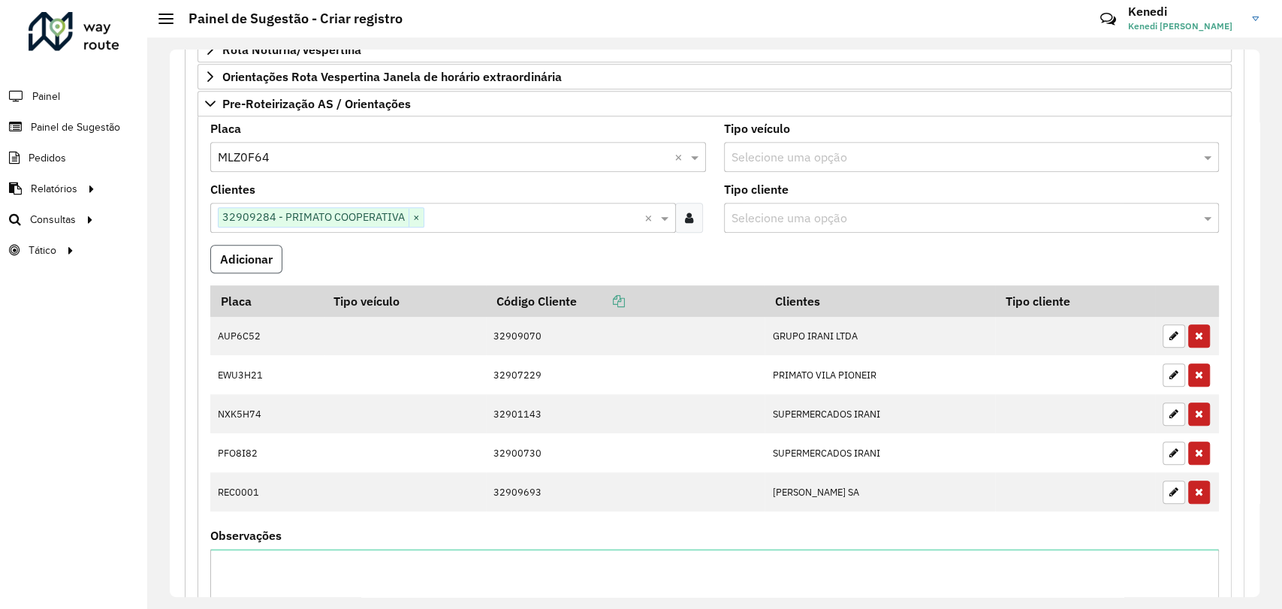
click at [264, 266] on button "Adicionar" at bounding box center [246, 259] width 72 height 29
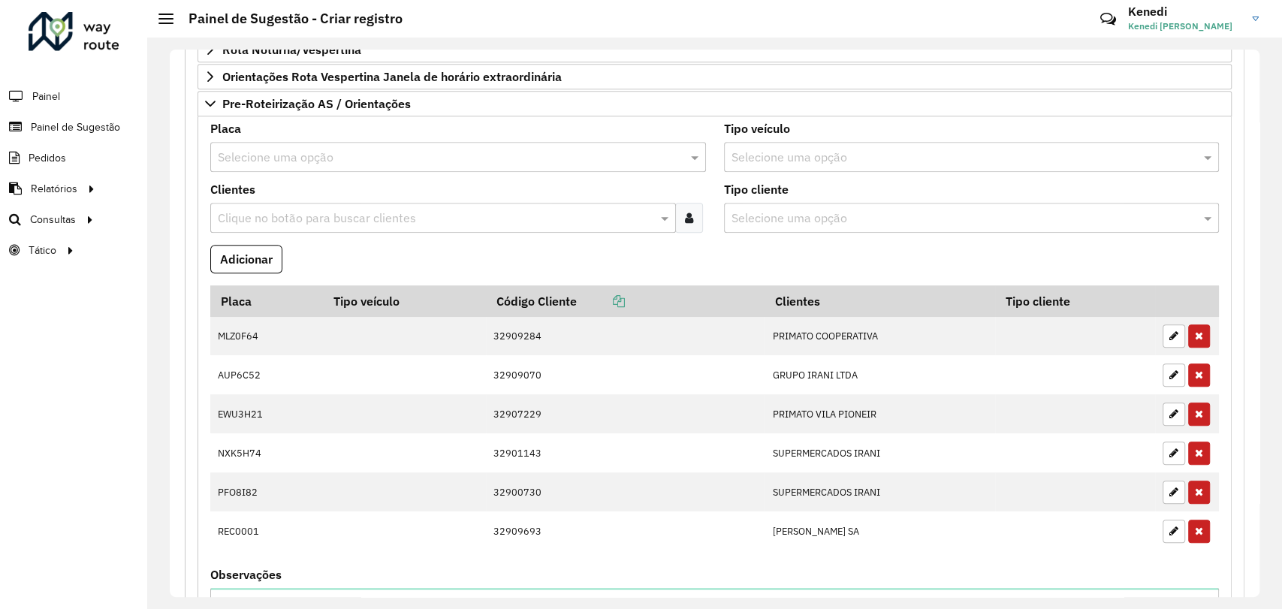
click at [300, 157] on input "text" at bounding box center [443, 158] width 451 height 18
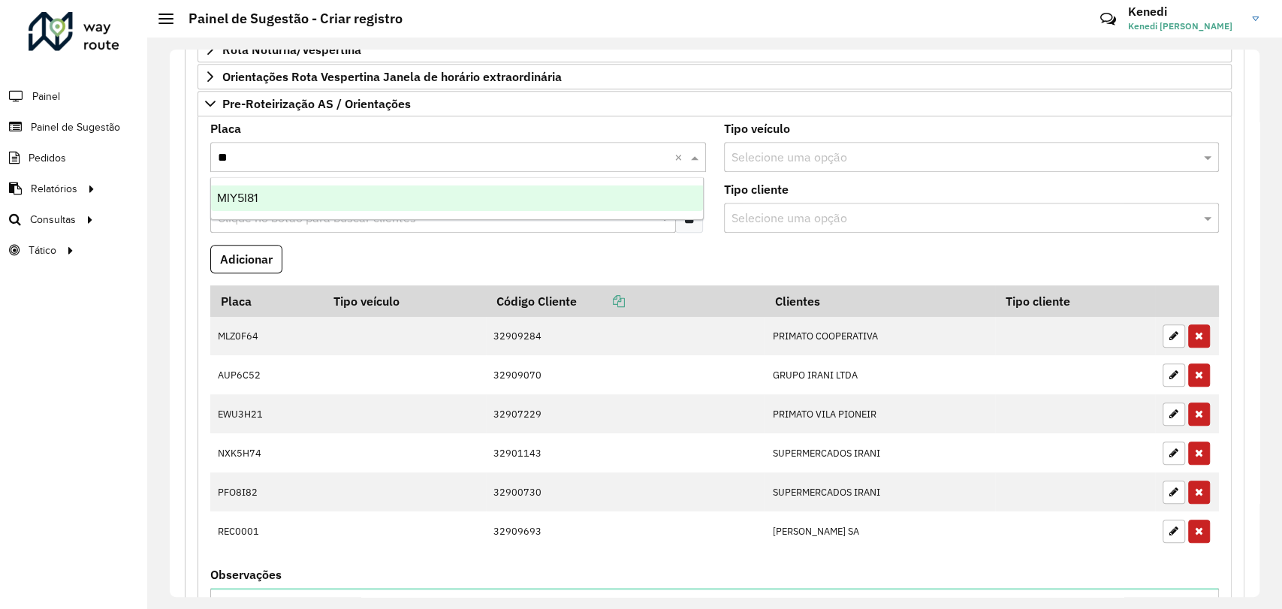
type input "***"
click at [285, 200] on div "MIY5I81" at bounding box center [457, 199] width 492 height 26
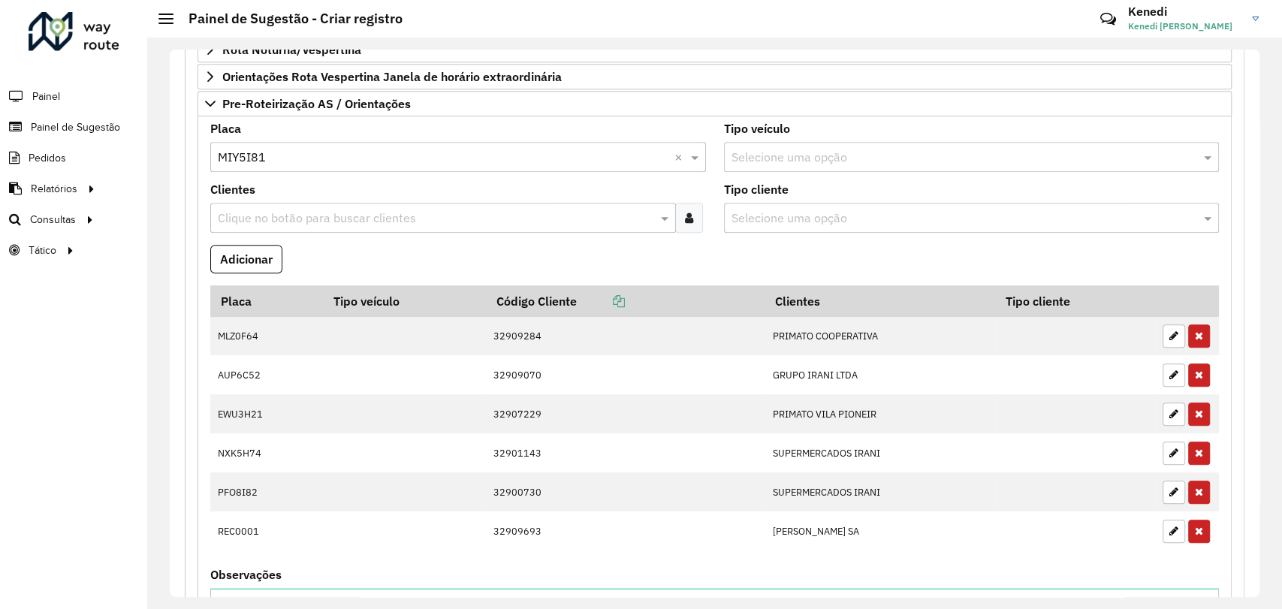
click at [280, 217] on input "text" at bounding box center [435, 219] width 443 height 18
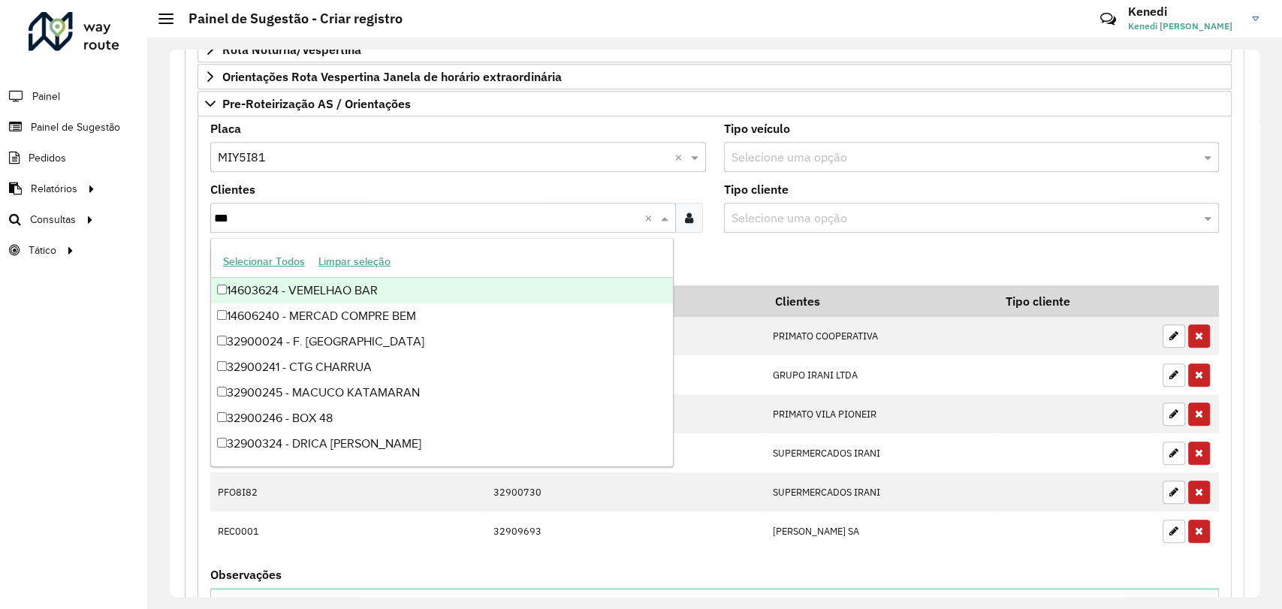
type input "****"
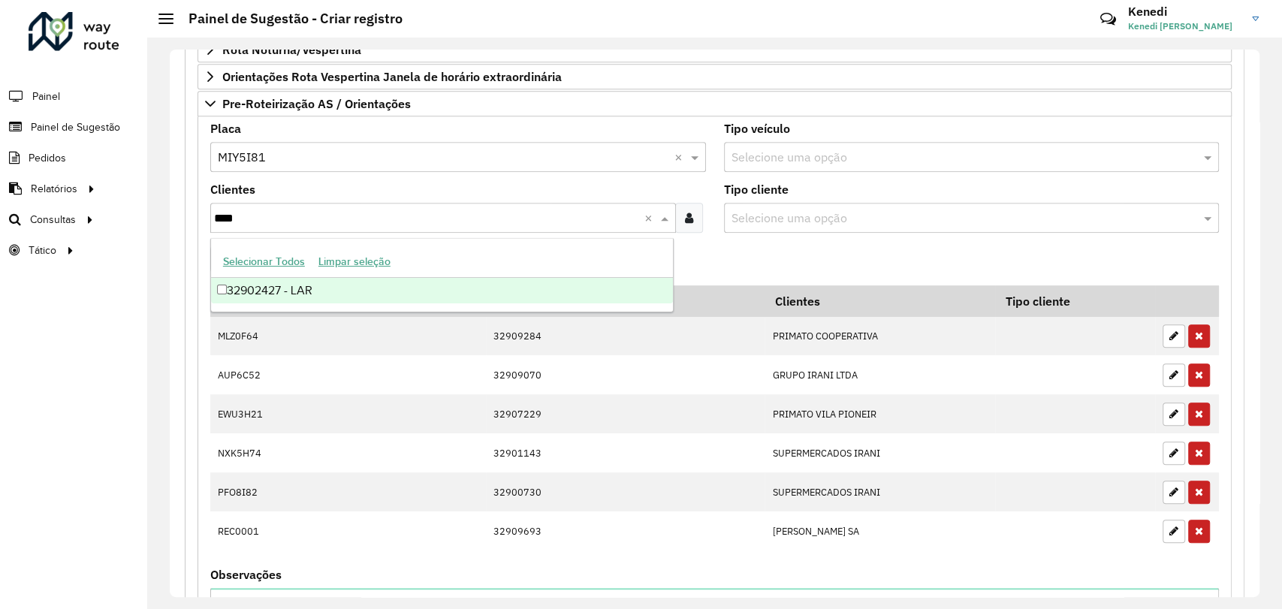
click at [270, 285] on div "32902427 - LAR" at bounding box center [442, 291] width 462 height 26
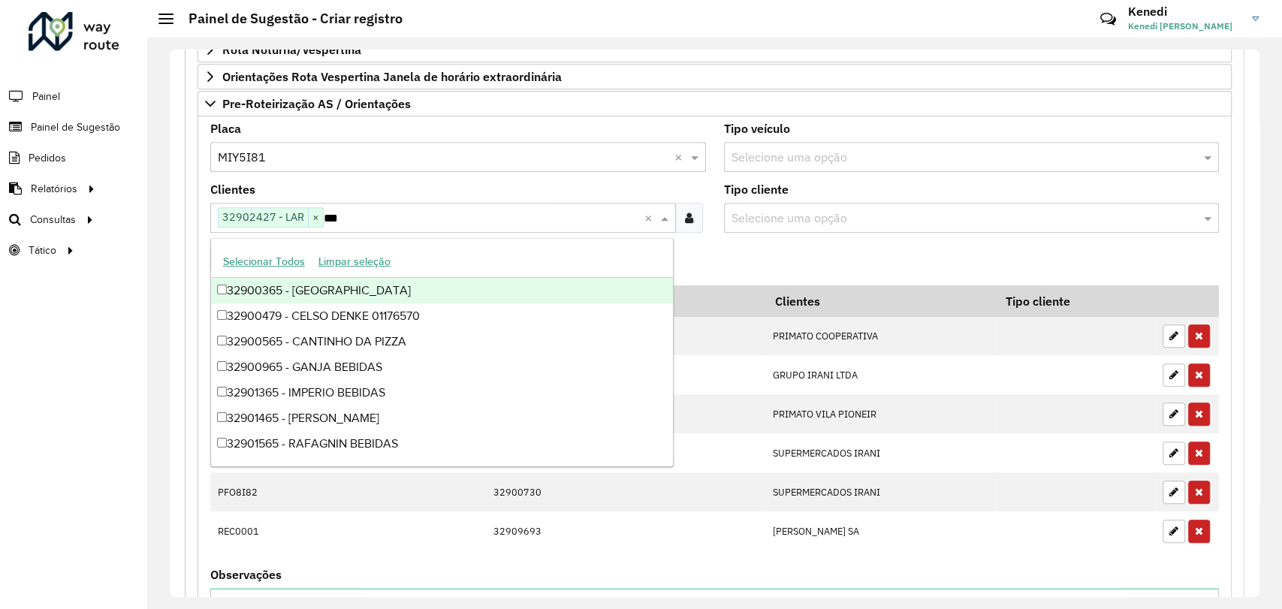
type input "****"
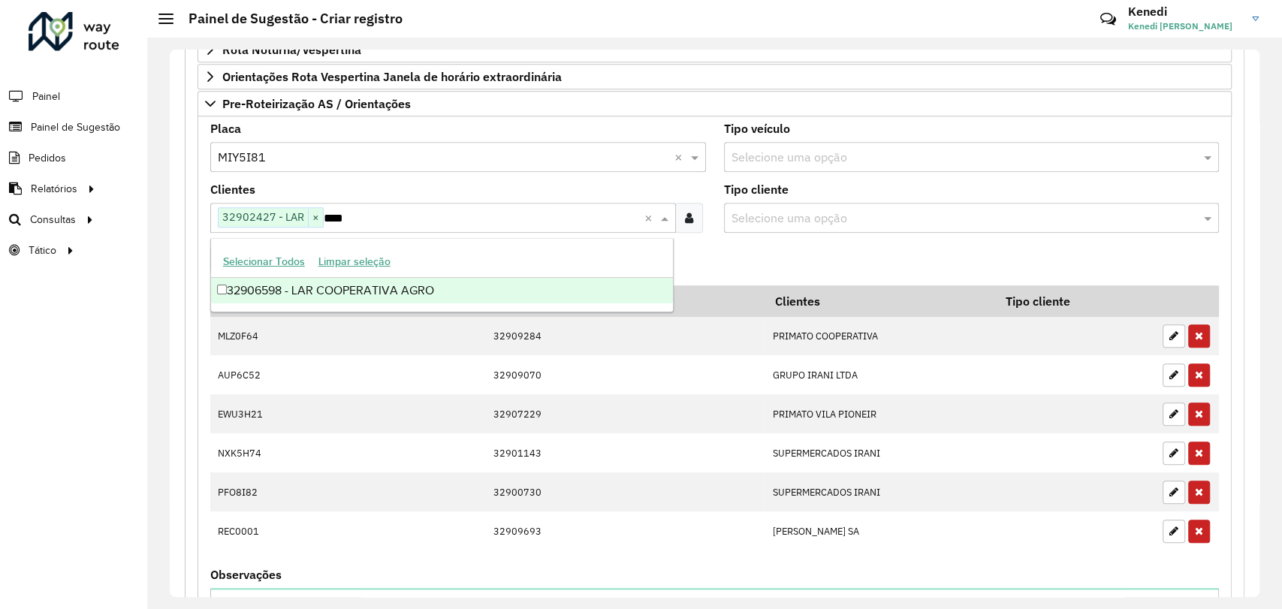
click at [267, 284] on div "32906598 - LAR COOPERATIVA AGRO" at bounding box center [442, 291] width 462 height 26
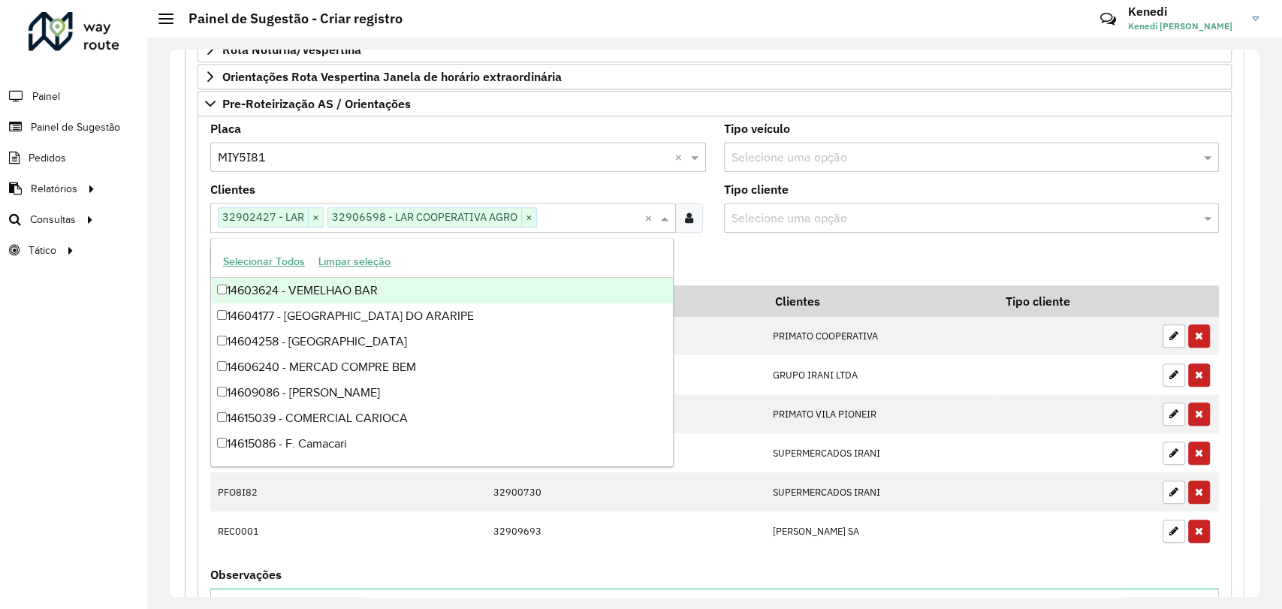
click at [704, 246] on formly-field "Adicionar" at bounding box center [714, 265] width 1027 height 41
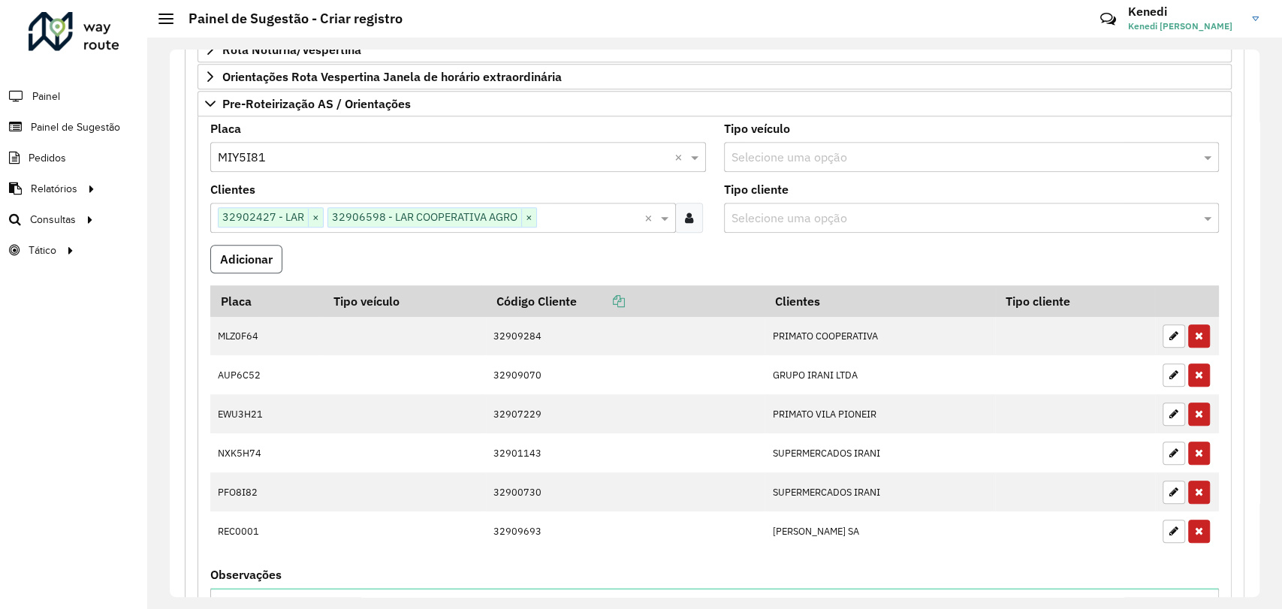
click at [267, 257] on button "Adicionar" at bounding box center [246, 259] width 72 height 29
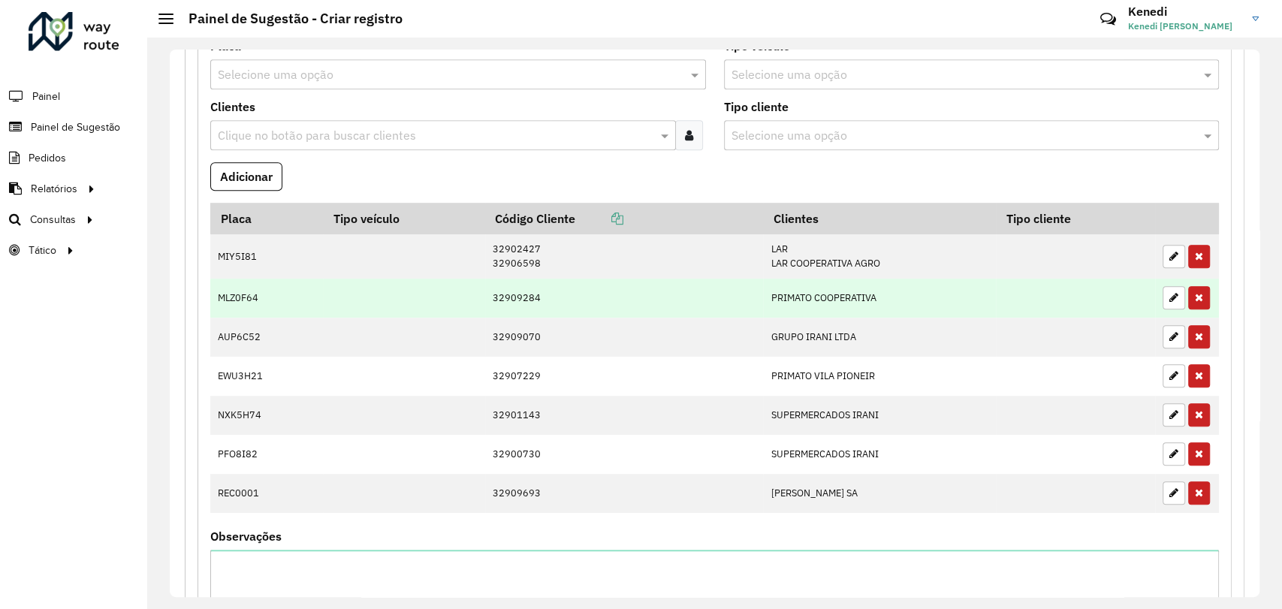
scroll to position [799, 0]
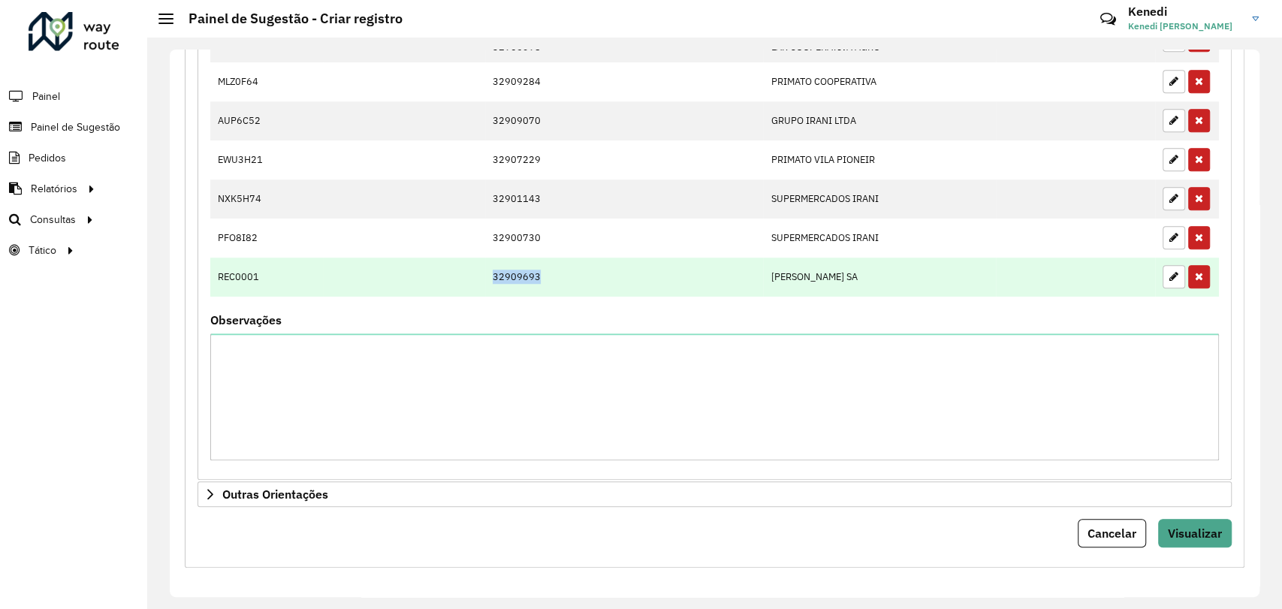
drag, startPoint x: 486, startPoint y: 269, endPoint x: 535, endPoint y: 279, distance: 49.9
click at [535, 278] on td "32909693" at bounding box center [624, 277] width 278 height 39
click at [536, 279] on td "32909693" at bounding box center [624, 277] width 278 height 39
click at [511, 272] on td "32909693" at bounding box center [624, 277] width 278 height 39
drag, startPoint x: 511, startPoint y: 272, endPoint x: 529, endPoint y: 273, distance: 18.0
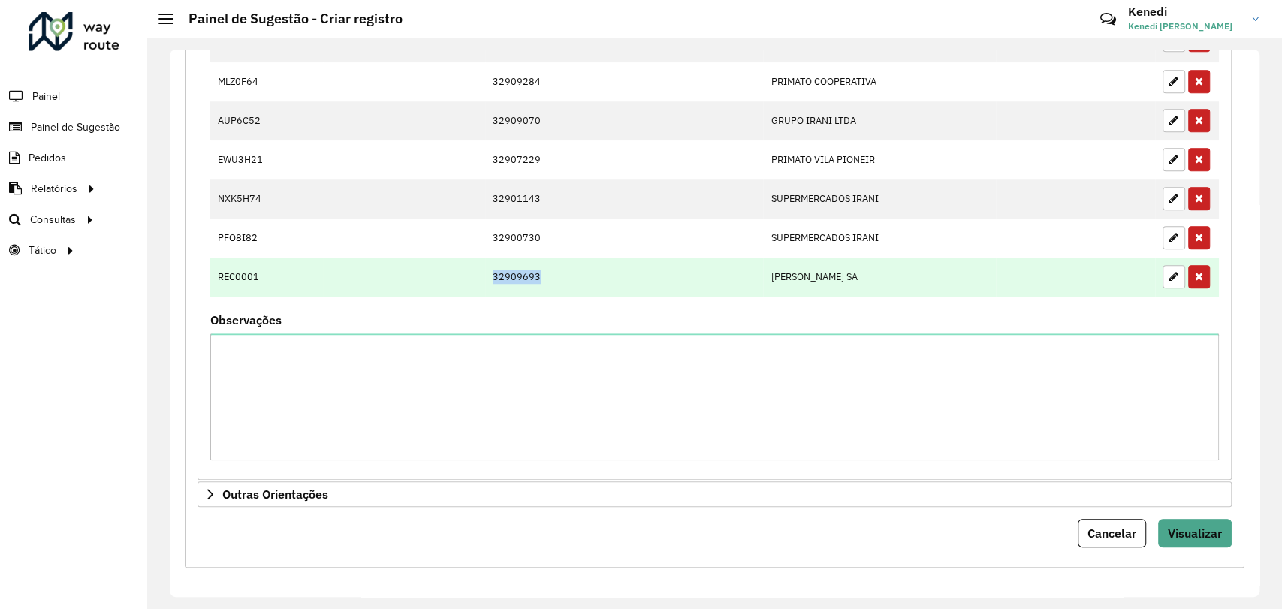
click at [529, 273] on td "32909693" at bounding box center [624, 277] width 278 height 39
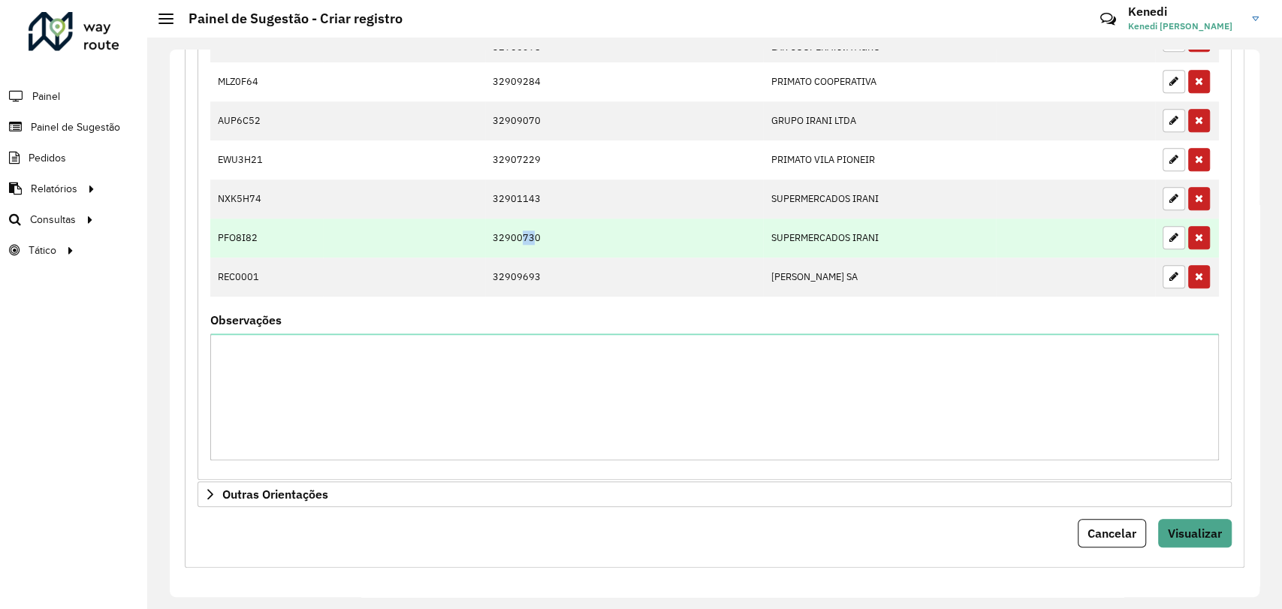
drag, startPoint x: 517, startPoint y: 236, endPoint x: 532, endPoint y: 236, distance: 14.3
click at [532, 236] on td "32900730" at bounding box center [624, 238] width 278 height 39
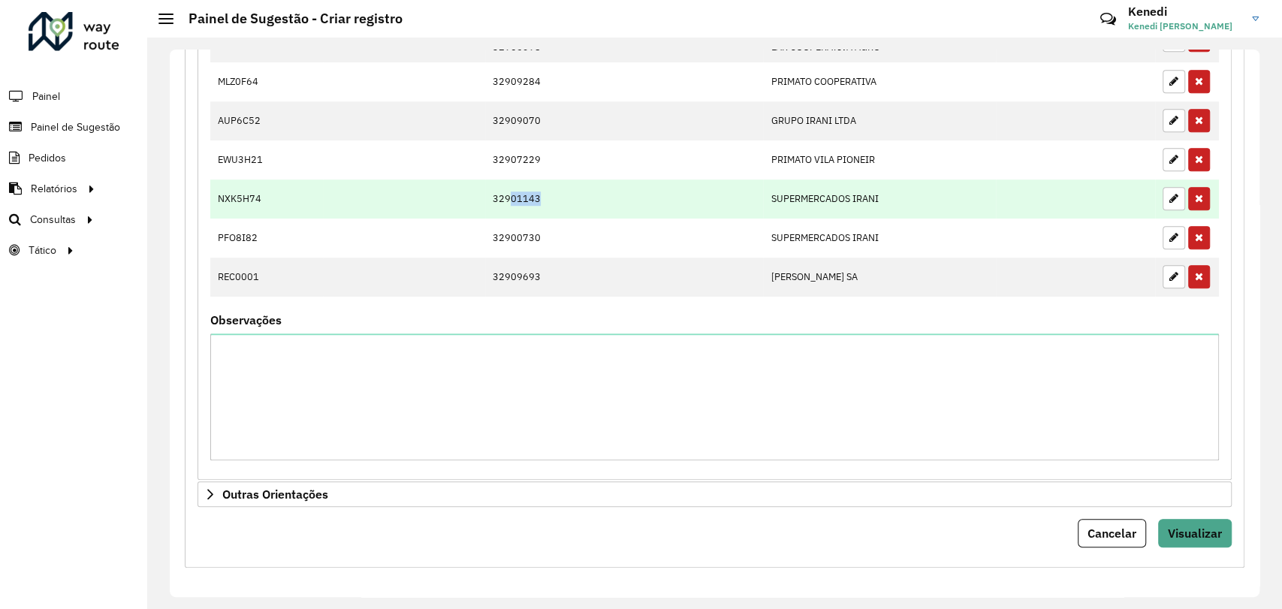
drag, startPoint x: 511, startPoint y: 199, endPoint x: 548, endPoint y: 200, distance: 36.8
click at [548, 200] on td "32901143" at bounding box center [624, 199] width 278 height 39
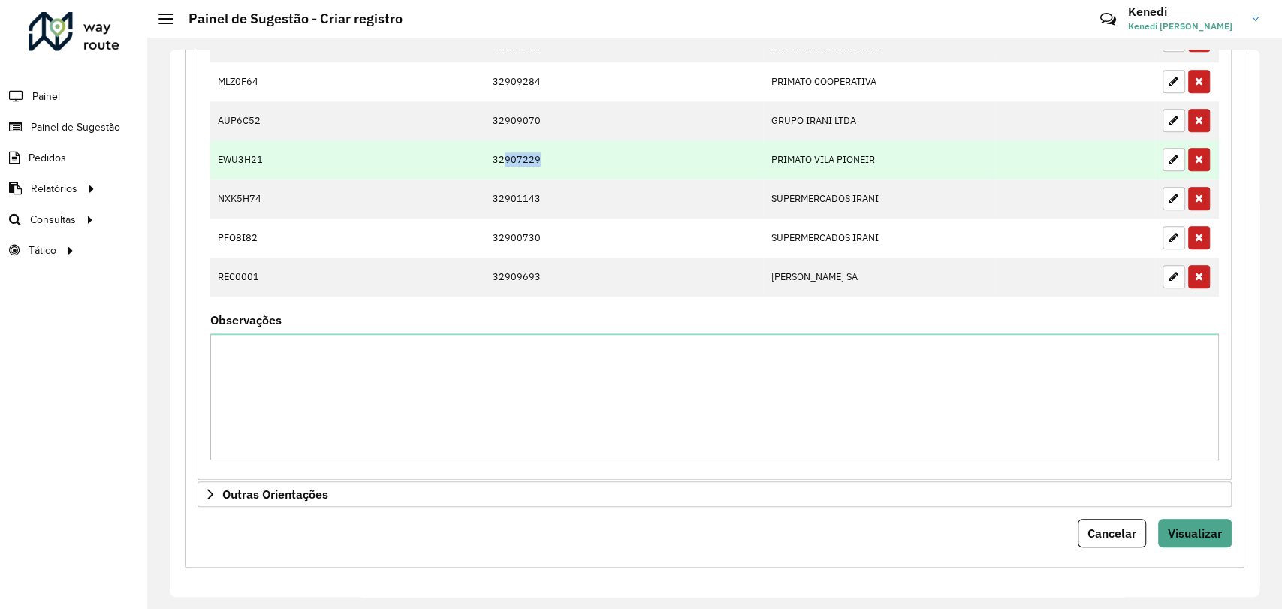
drag, startPoint x: 499, startPoint y: 158, endPoint x: 538, endPoint y: 158, distance: 38.3
click at [538, 158] on td "32907229" at bounding box center [624, 159] width 278 height 39
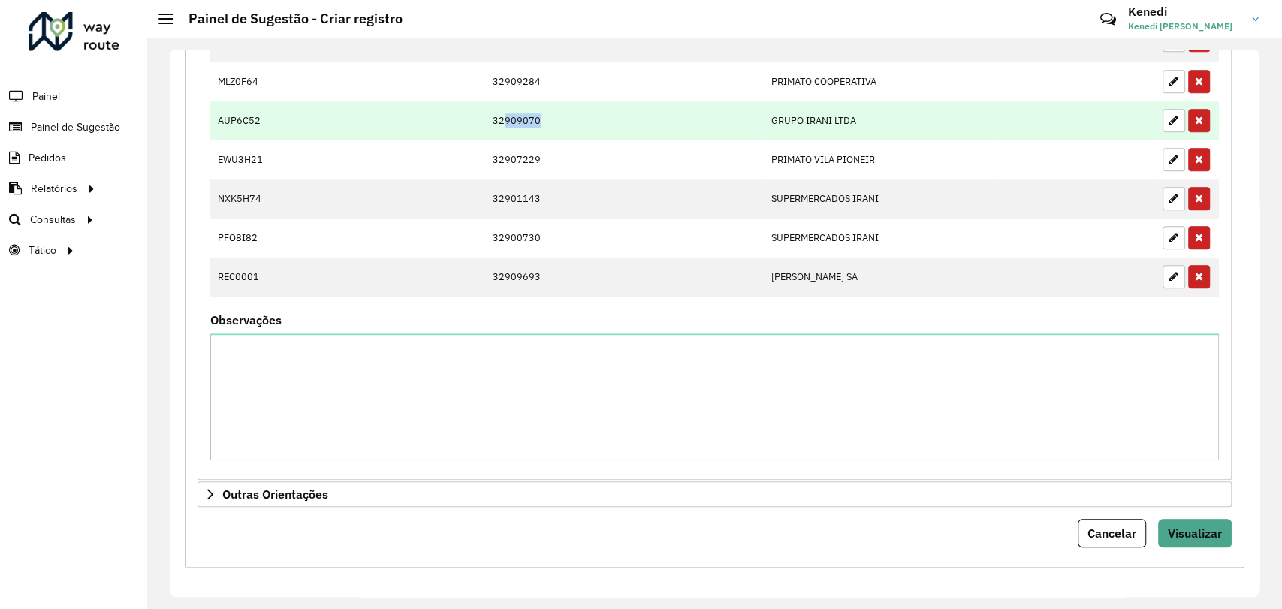
drag, startPoint x: 504, startPoint y: 122, endPoint x: 532, endPoint y: 120, distance: 28.6
click at [532, 120] on td "32909070" at bounding box center [624, 120] width 278 height 39
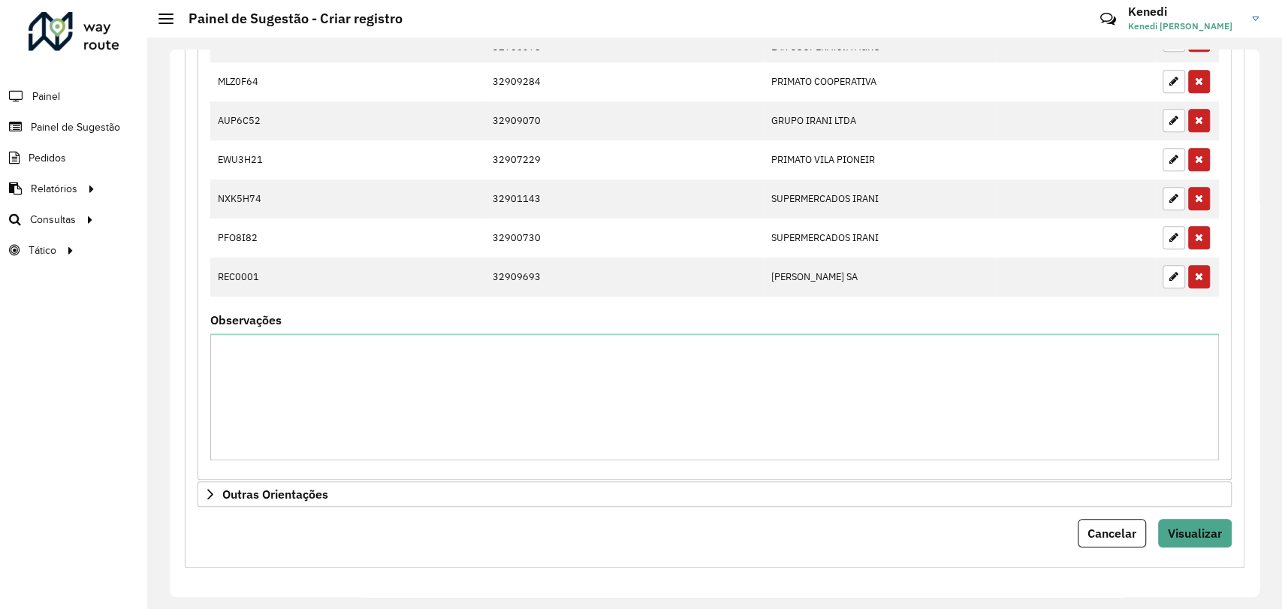
click at [1193, 541] on button "Visualizar" at bounding box center [1195, 533] width 74 height 29
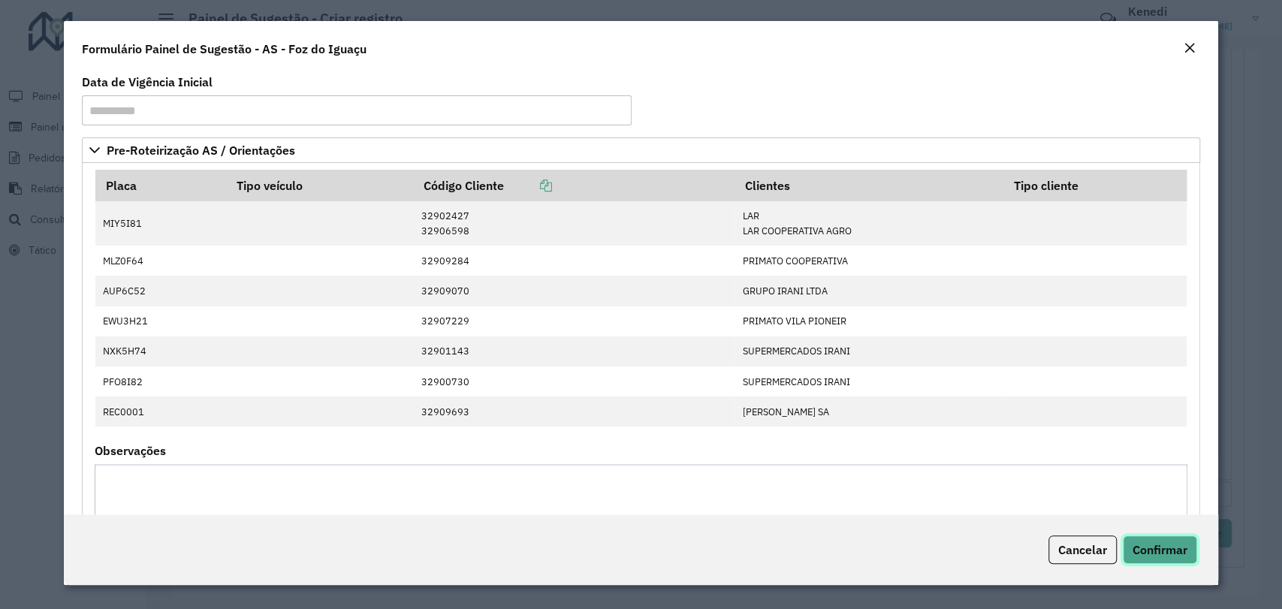
click at [1150, 537] on button "Confirmar" at bounding box center [1160, 549] width 74 height 29
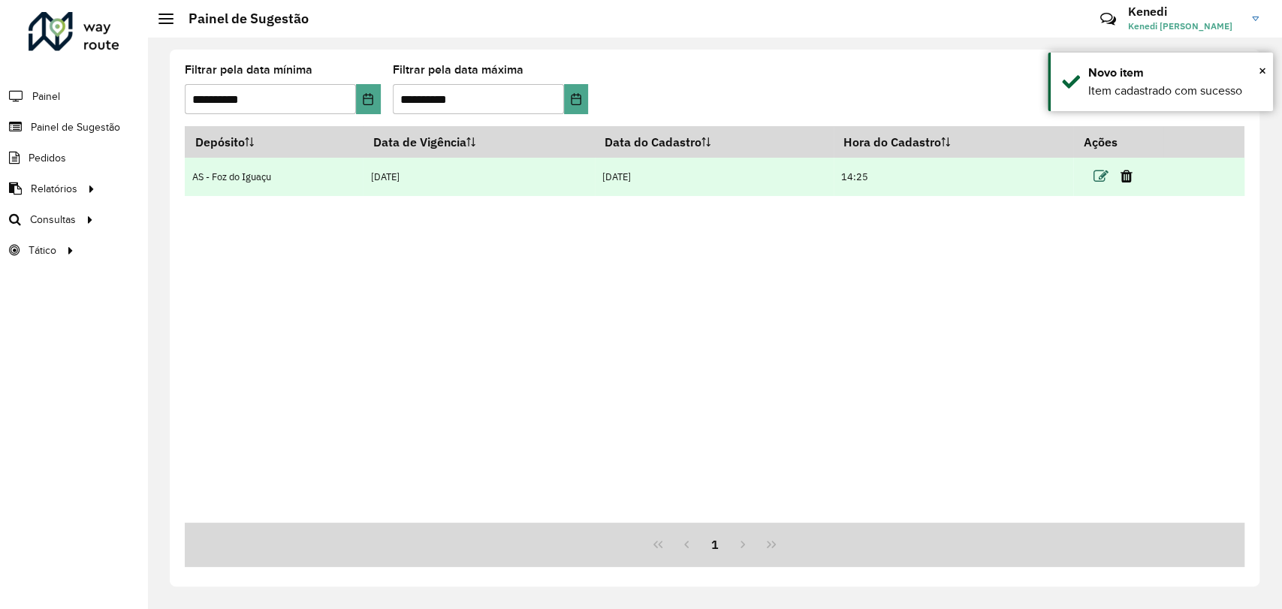
click at [1106, 179] on icon at bounding box center [1100, 176] width 15 height 15
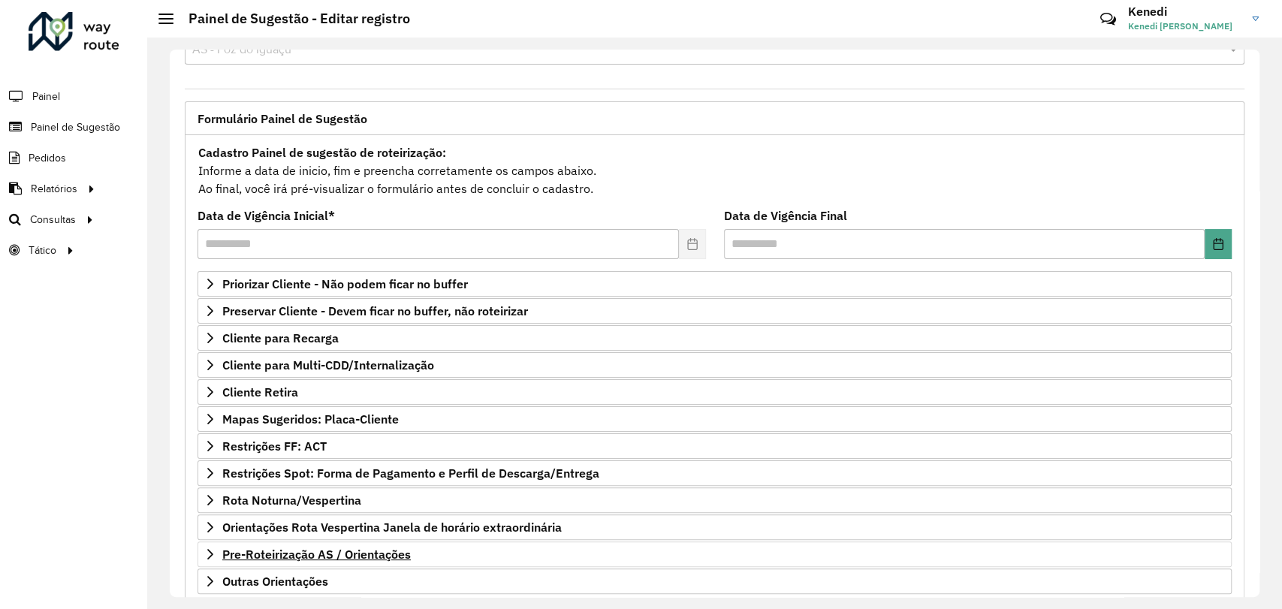
scroll to position [137, 0]
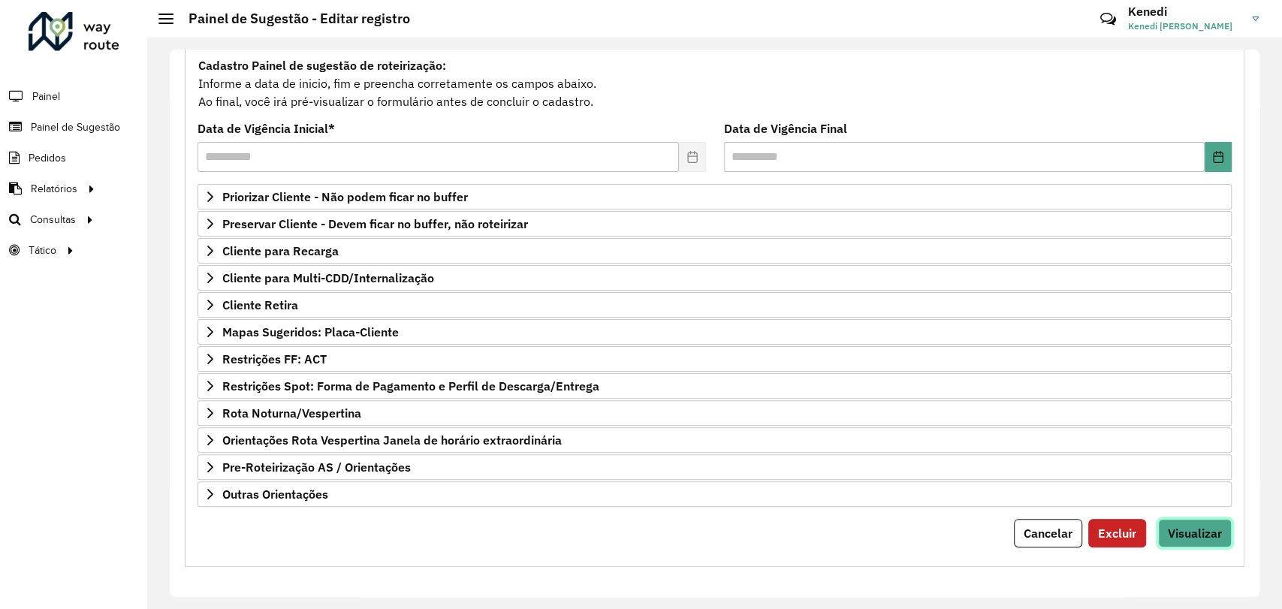
click at [1202, 530] on span "Visualizar" at bounding box center [1195, 533] width 54 height 15
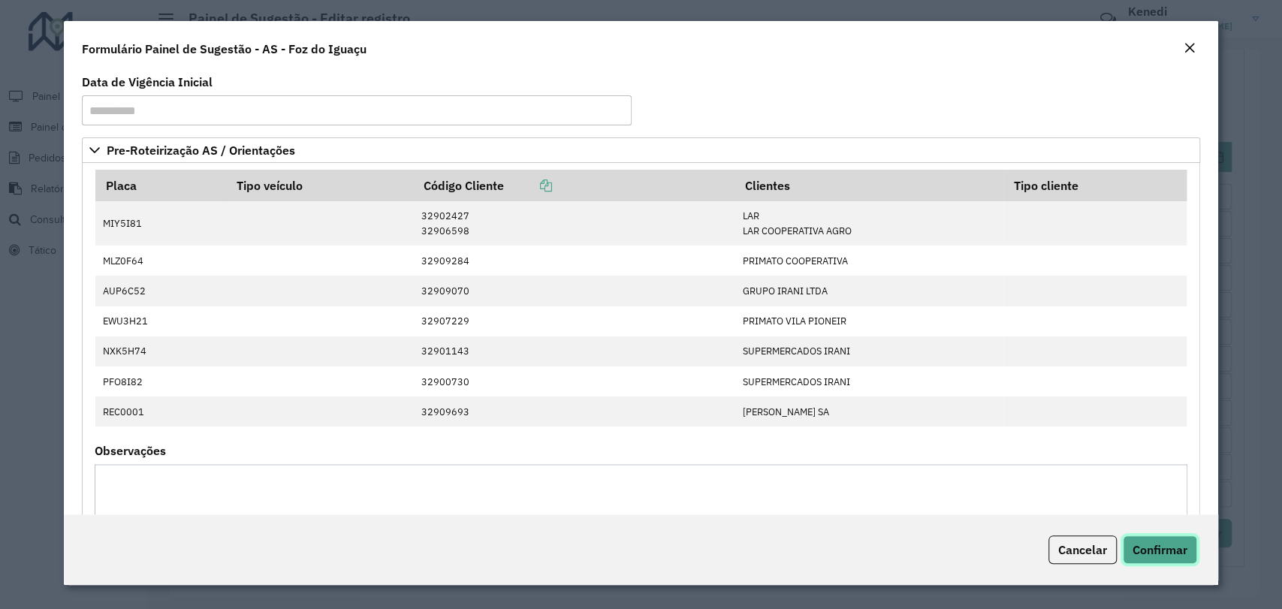
click at [1171, 545] on span "Confirmar" at bounding box center [1160, 549] width 55 height 15
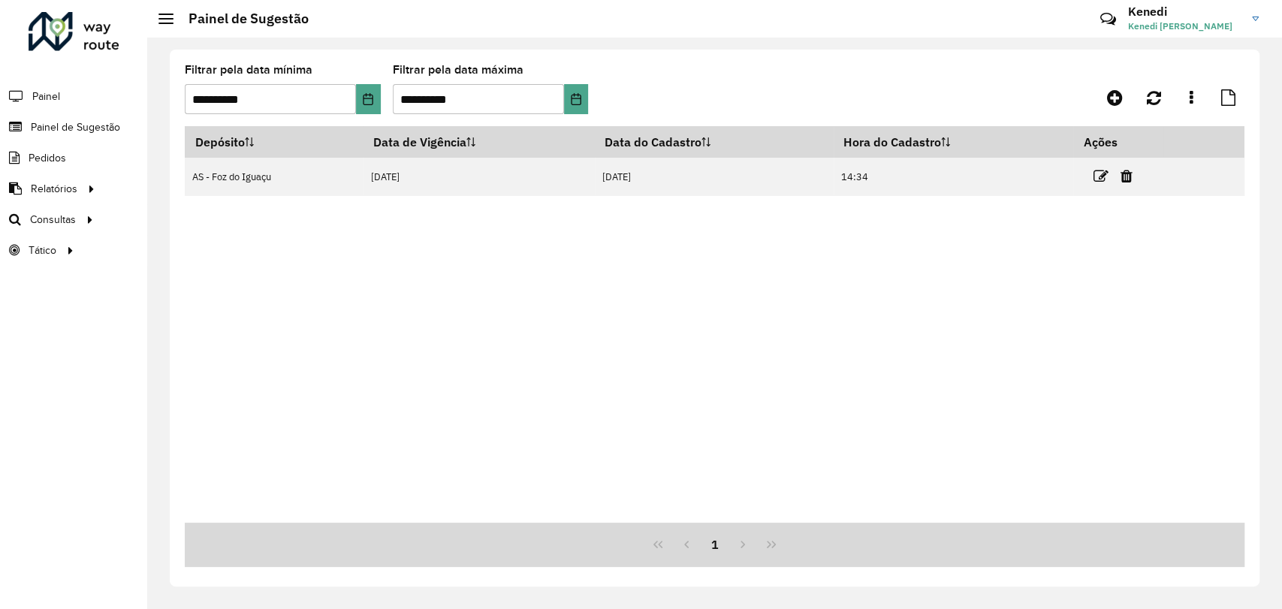
click at [845, 89] on formly-group "**********" at bounding box center [576, 96] width 783 height 62
click at [40, 116] on link "Painel de Sugestão" at bounding box center [62, 127] width 125 height 30
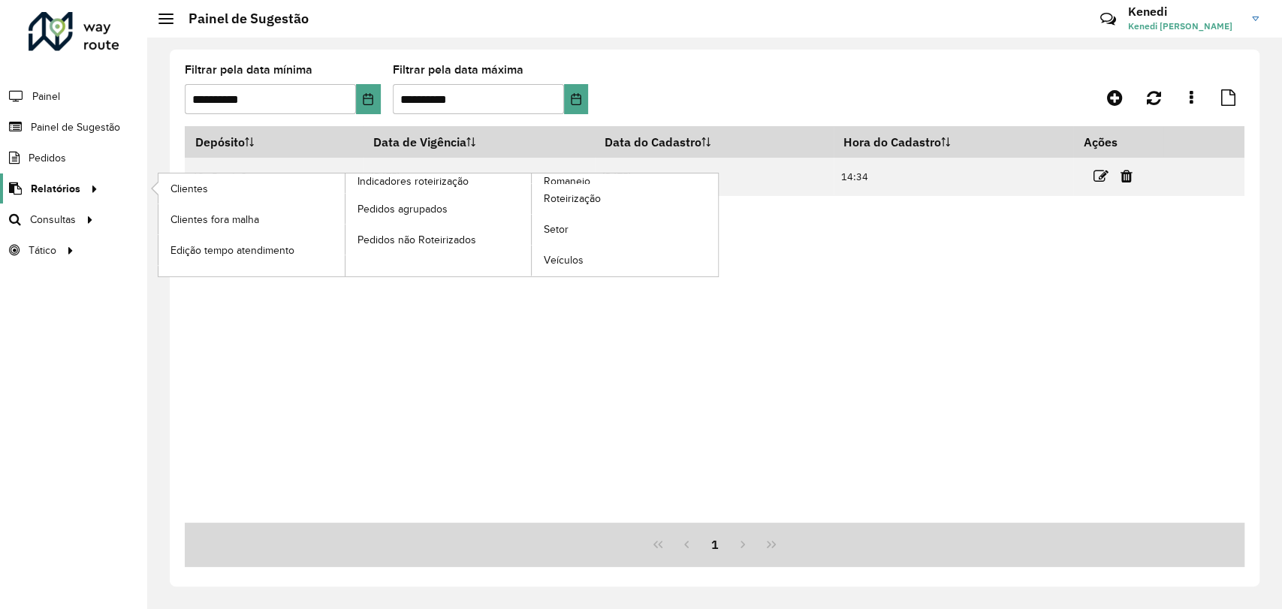
click at [80, 181] on div at bounding box center [91, 189] width 23 height 16
click at [53, 194] on span "Relatórios" at bounding box center [56, 189] width 50 height 16
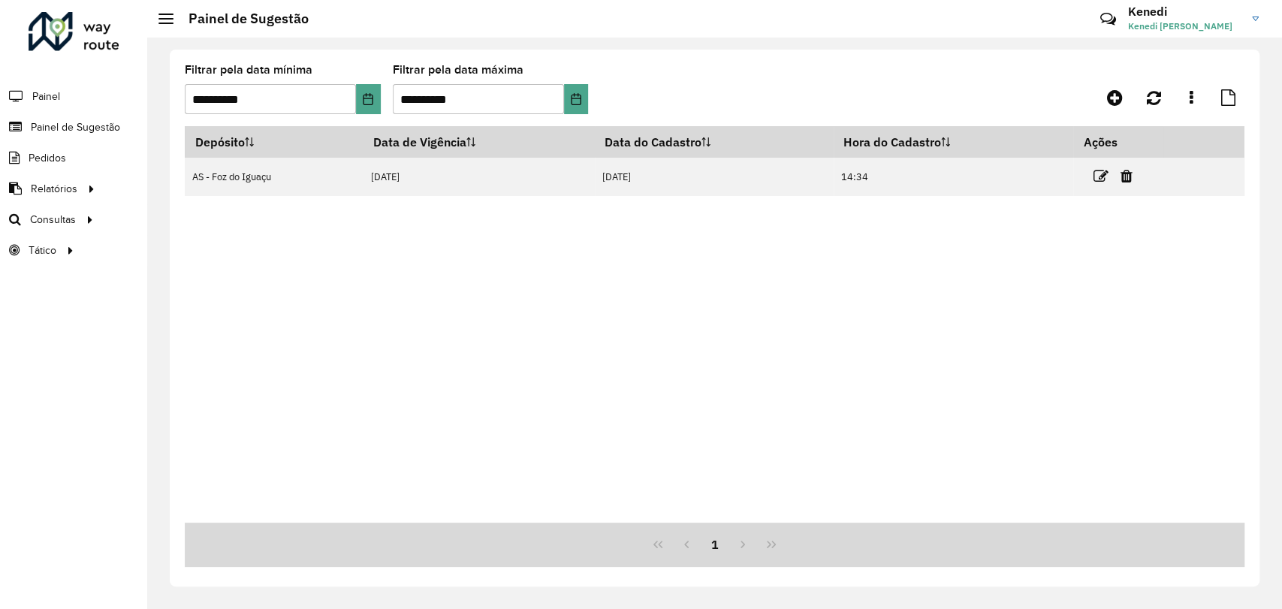
click at [1011, 100] on div at bounding box center [1111, 97] width 265 height 27
